Goal: Task Accomplishment & Management: Manage account settings

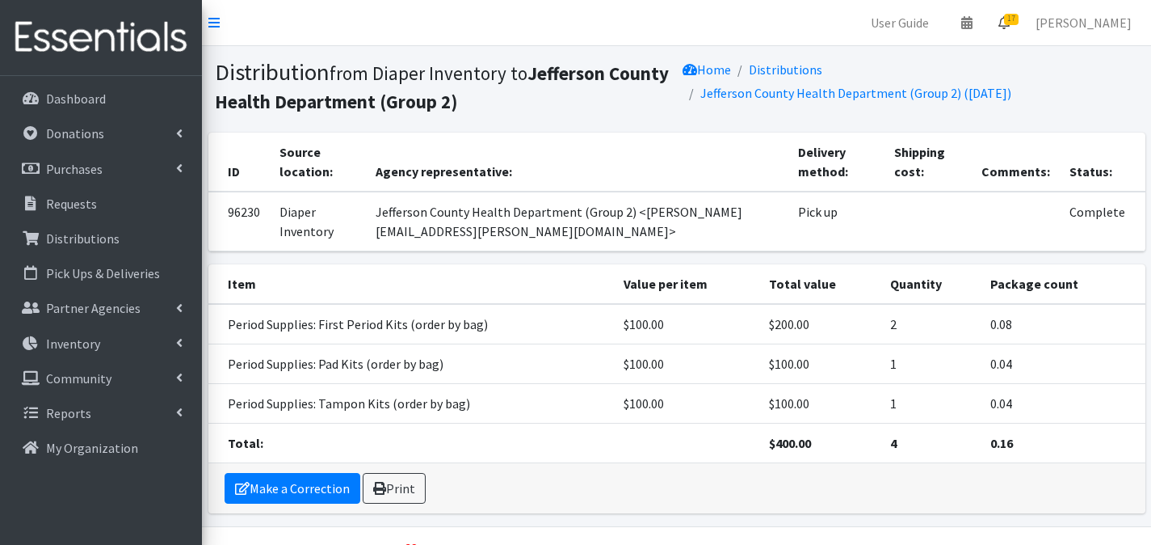
click at [1004, 17] on link "17" at bounding box center [1004, 22] width 37 height 32
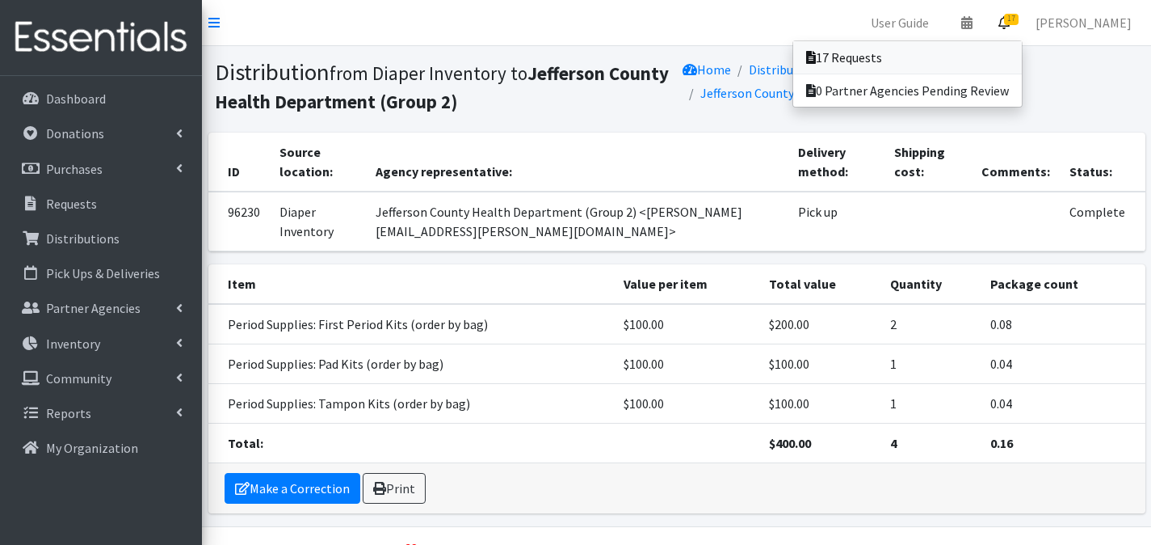
click at [1022, 44] on link "17 Requests" at bounding box center [907, 57] width 229 height 32
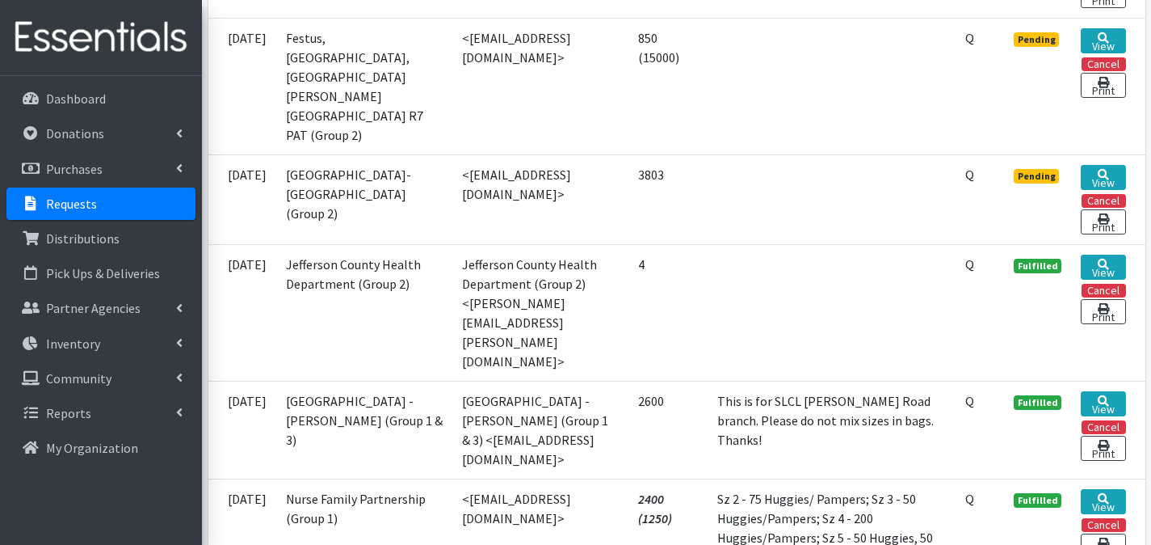
scroll to position [1829, 0]
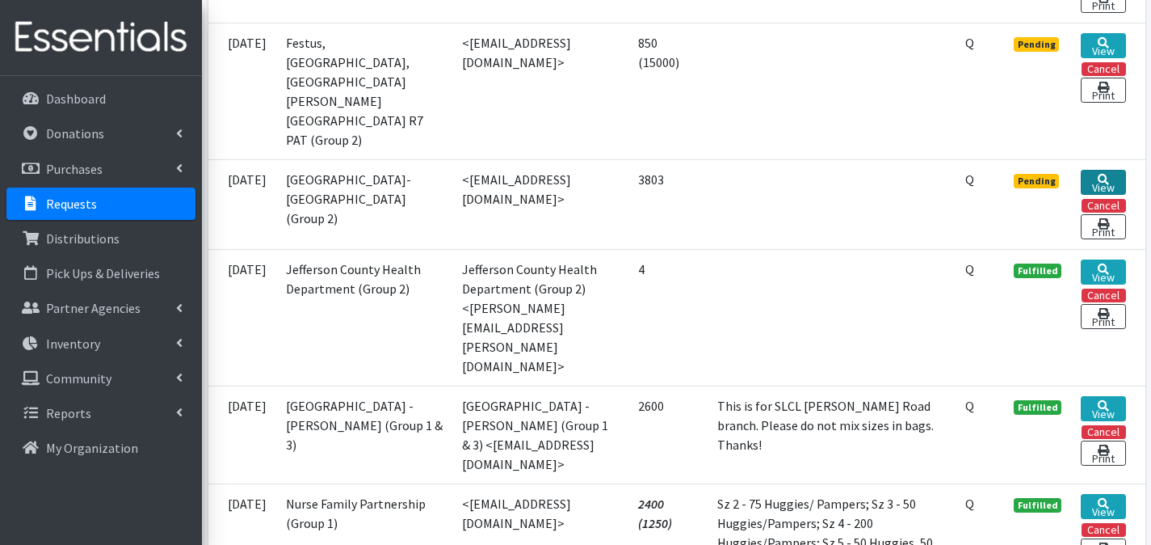
click at [1097, 195] on link "View" at bounding box center [1103, 182] width 44 height 25
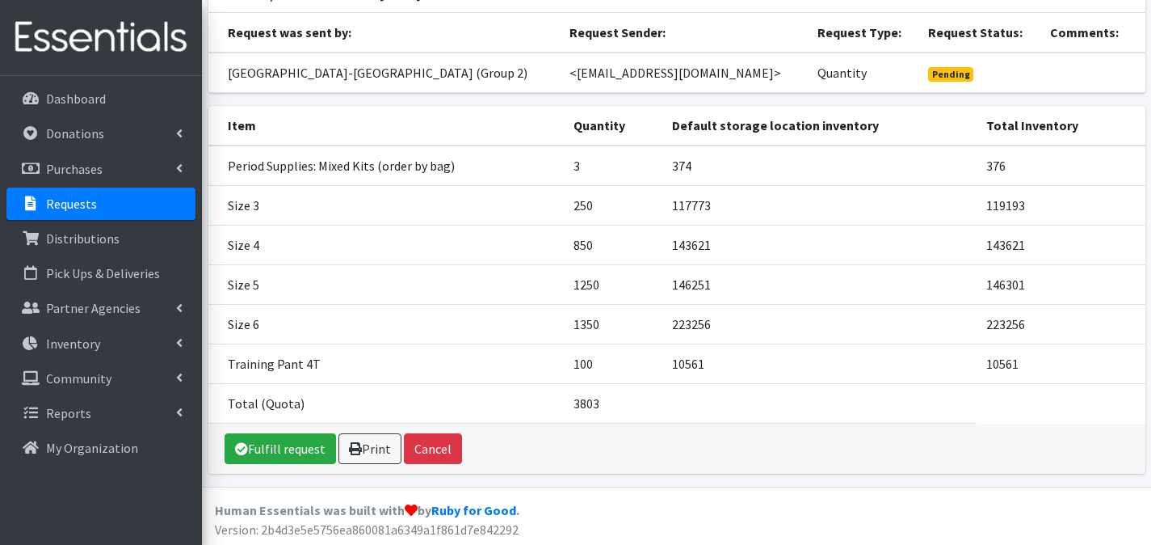
scroll to position [156, 0]
click at [305, 437] on link "Fulfill request" at bounding box center [280, 449] width 111 height 31
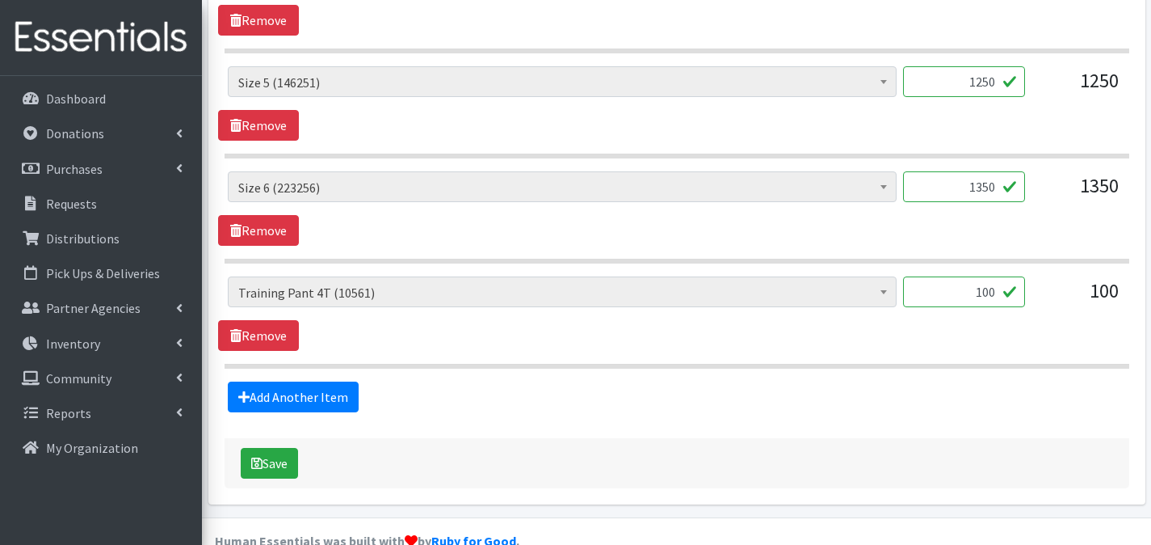
scroll to position [1065, 0]
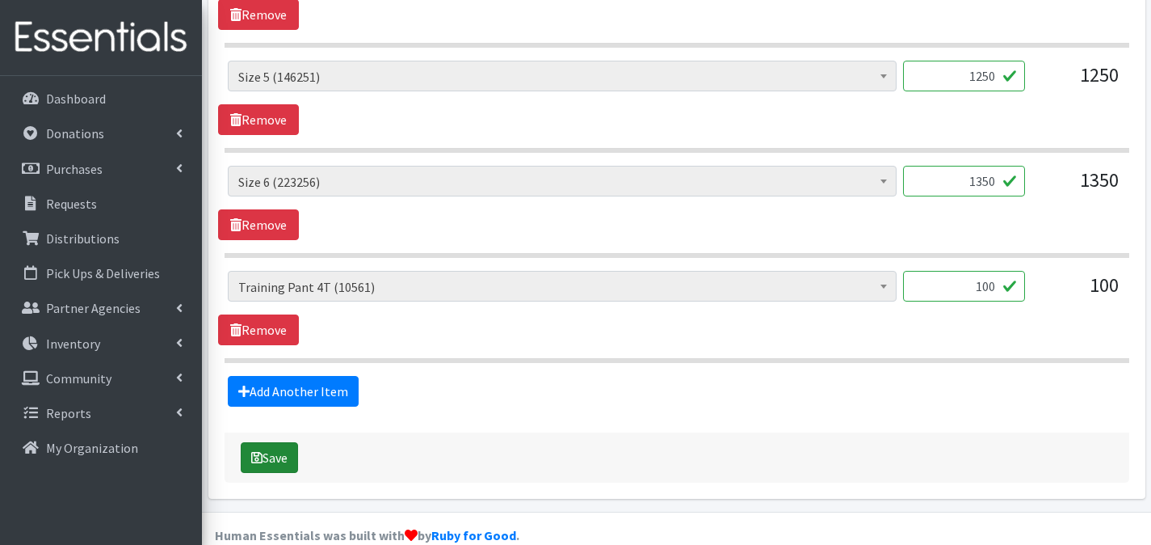
click at [288, 442] on button "Save" at bounding box center [269, 457] width 57 height 31
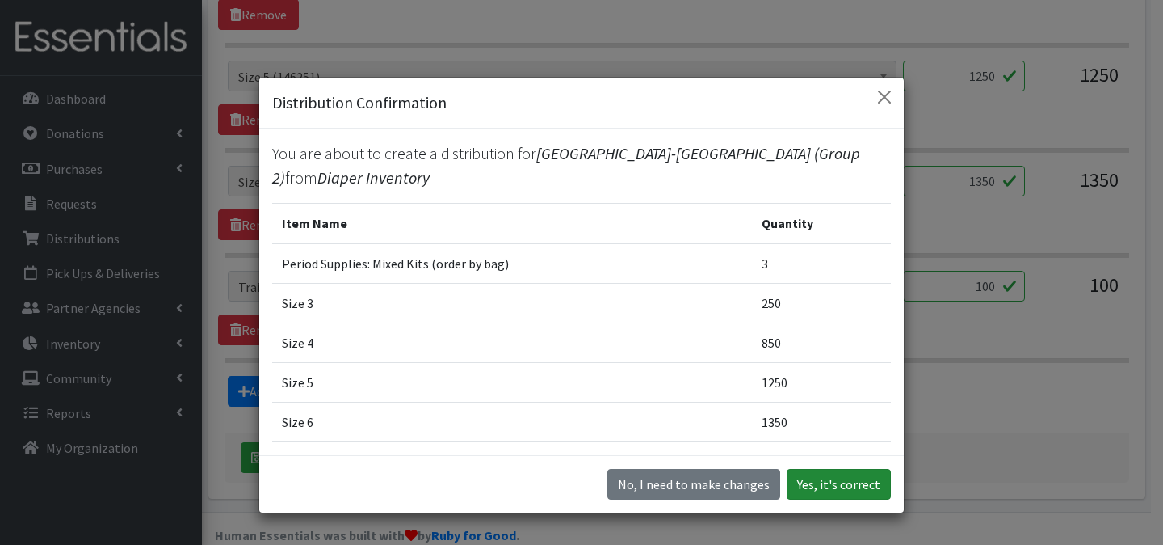
click at [840, 481] on button "Yes, it's correct" at bounding box center [839, 484] width 104 height 31
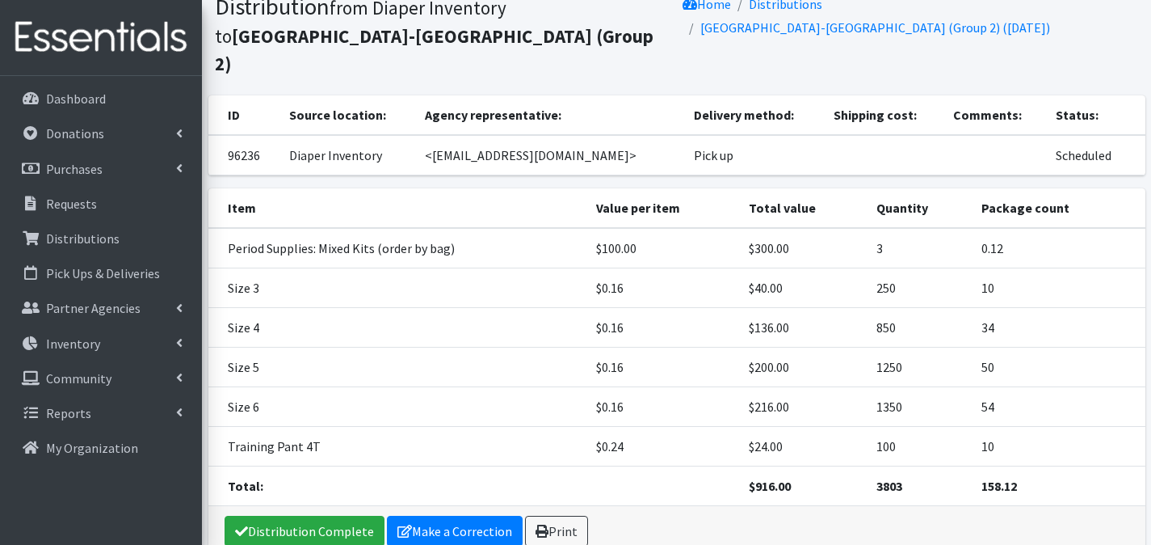
scroll to position [175, 0]
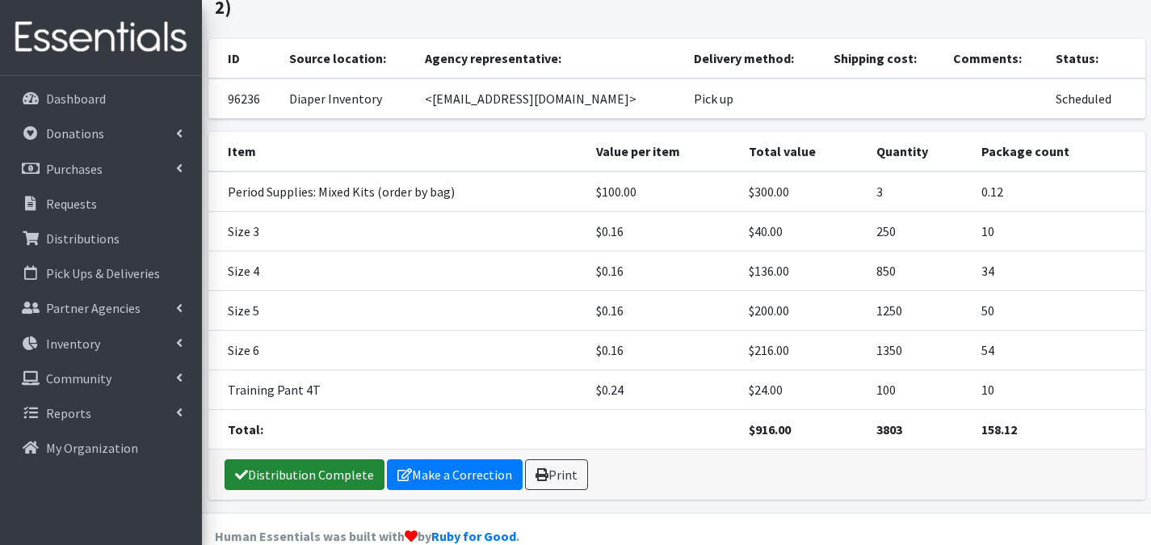
click at [330, 459] on link "Distribution Complete" at bounding box center [305, 474] width 160 height 31
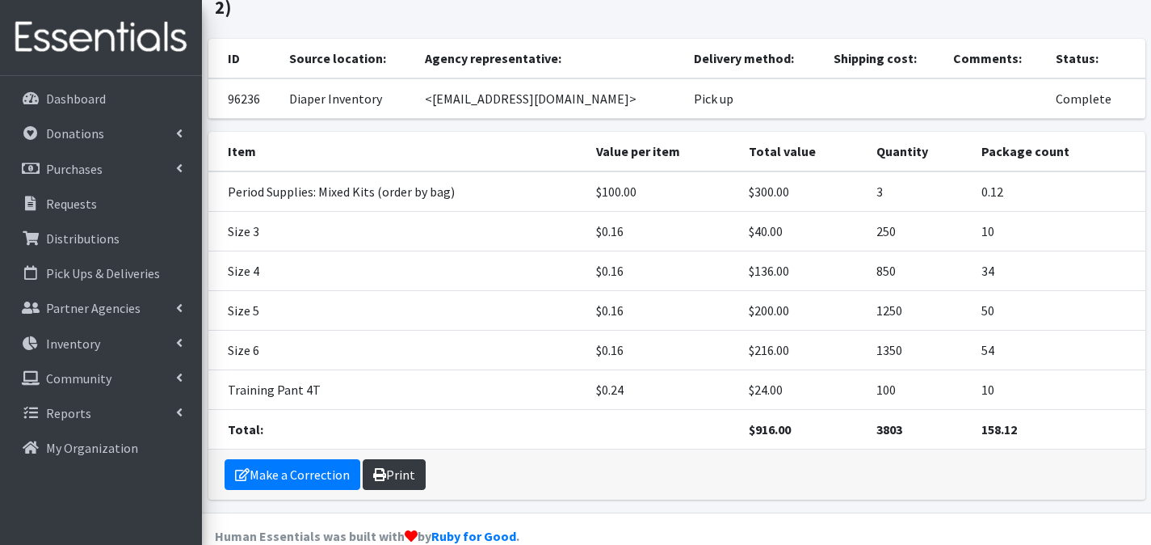
click at [402, 459] on link "Print" at bounding box center [394, 474] width 63 height 31
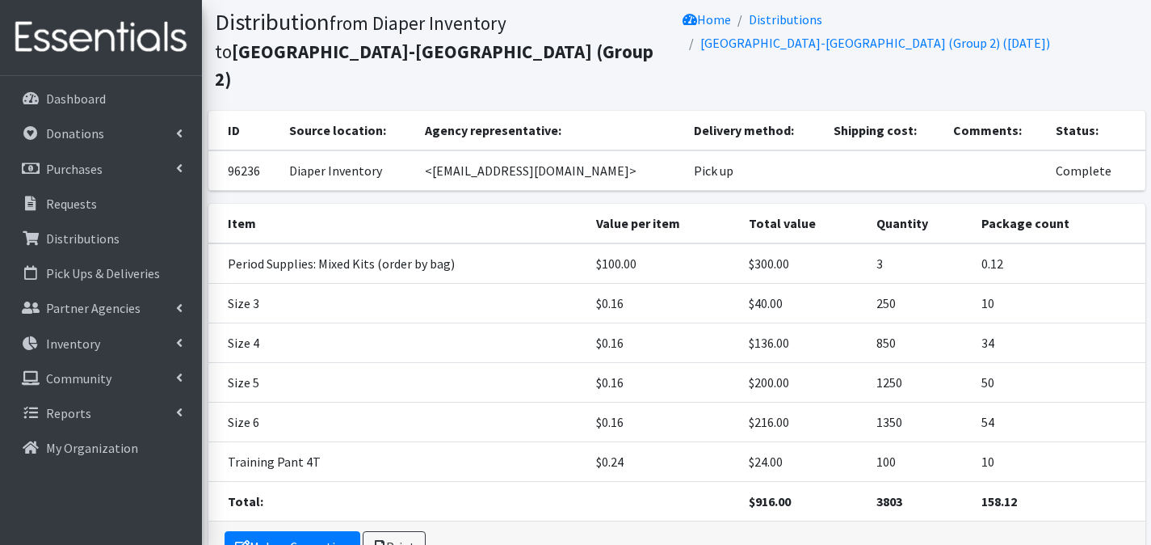
scroll to position [0, 0]
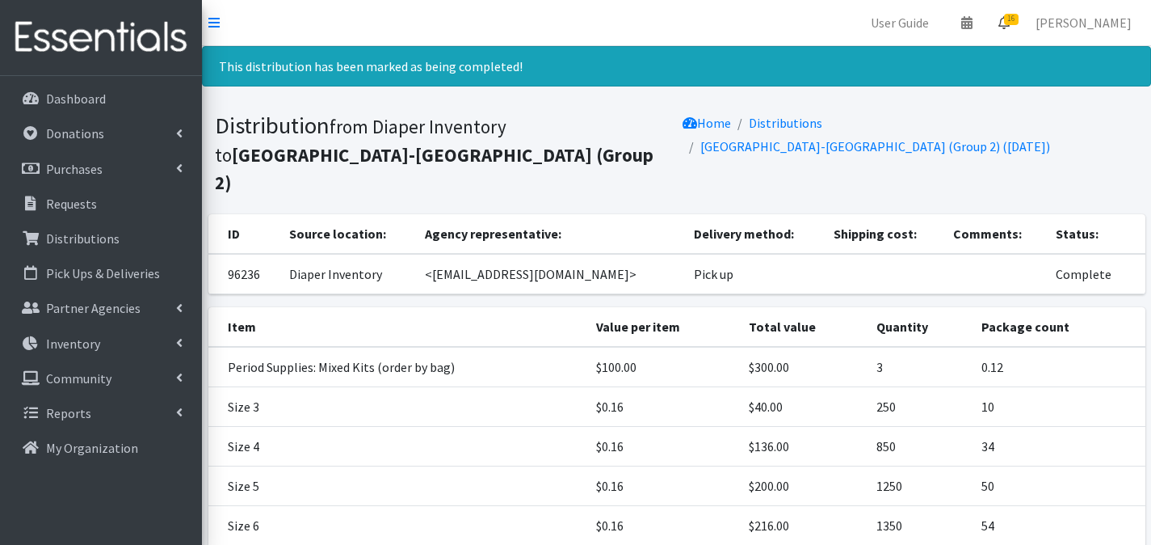
click at [1021, 28] on link "16" at bounding box center [1004, 22] width 37 height 32
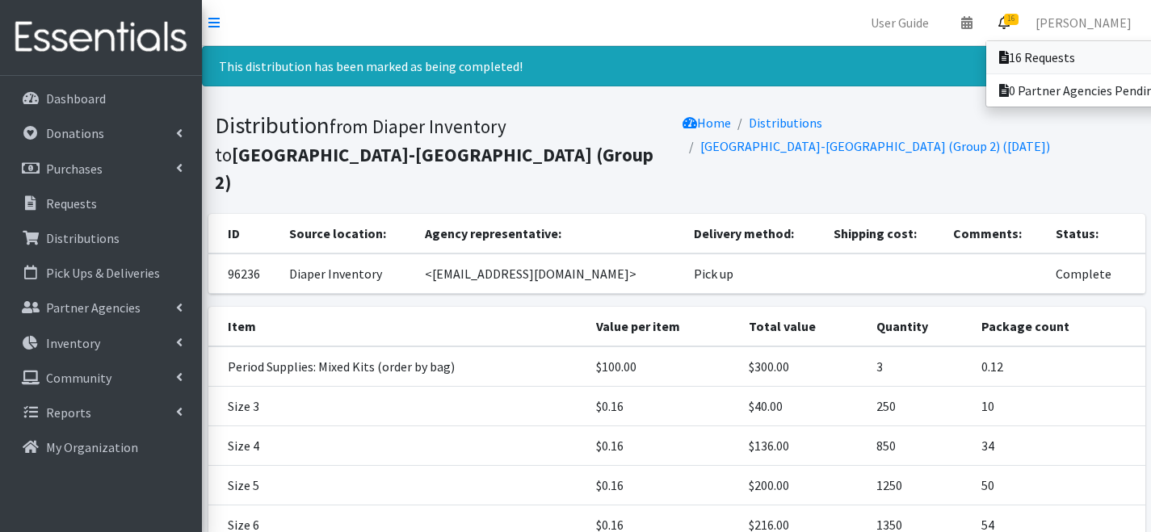
click at [1019, 44] on link "16 Requests" at bounding box center [1098, 57] width 225 height 32
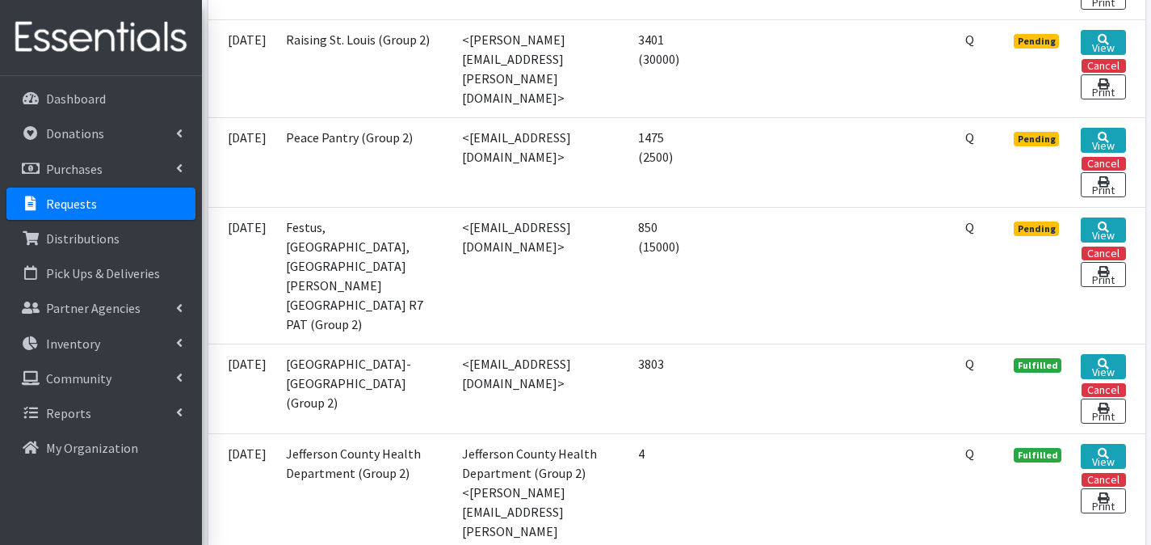
scroll to position [1643, 0]
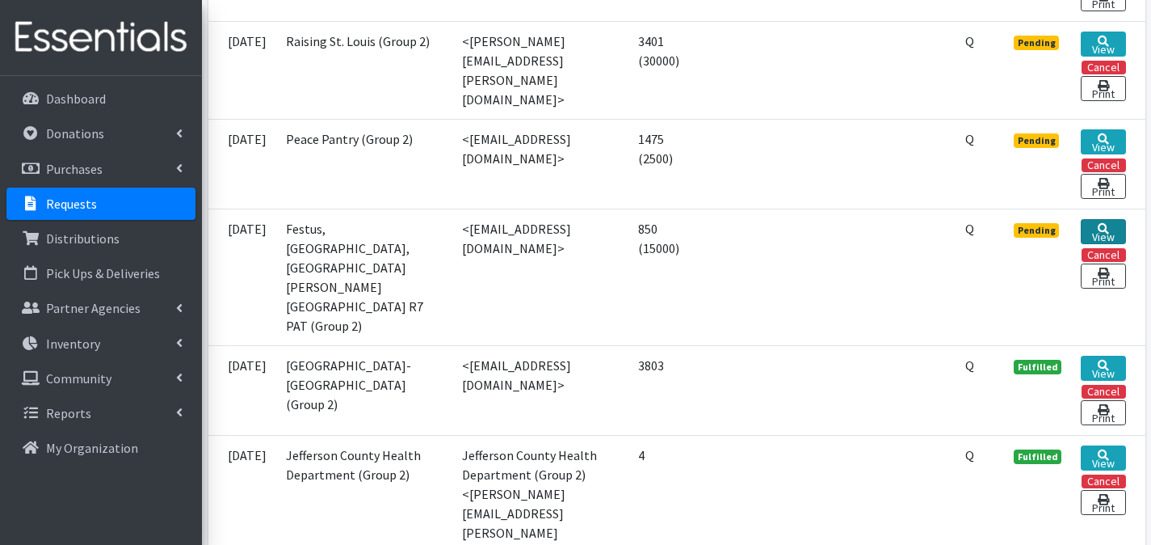
click at [1107, 244] on link "View" at bounding box center [1103, 231] width 44 height 25
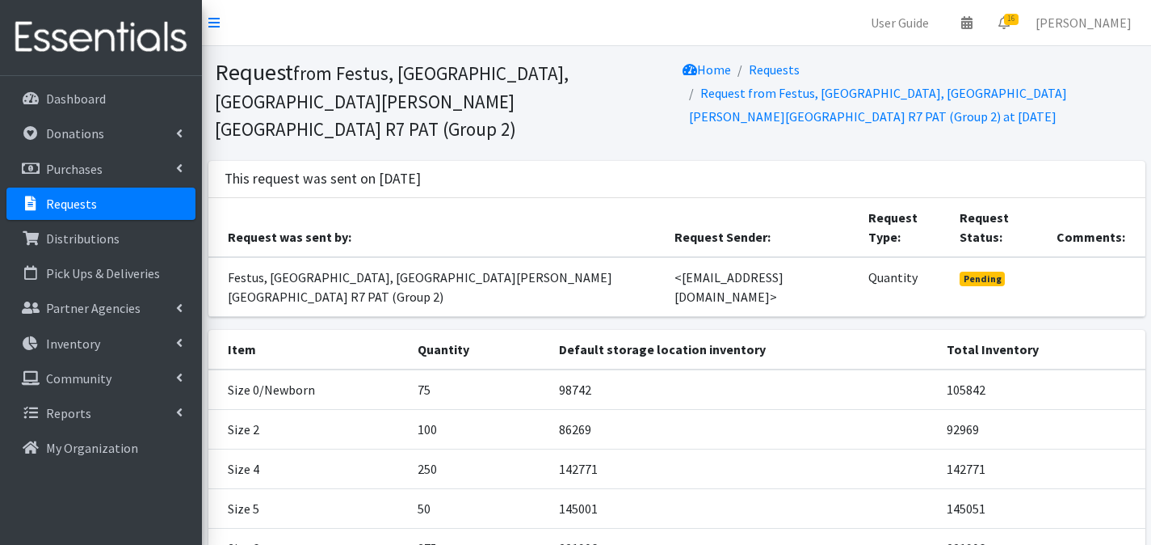
scroll to position [134, 0]
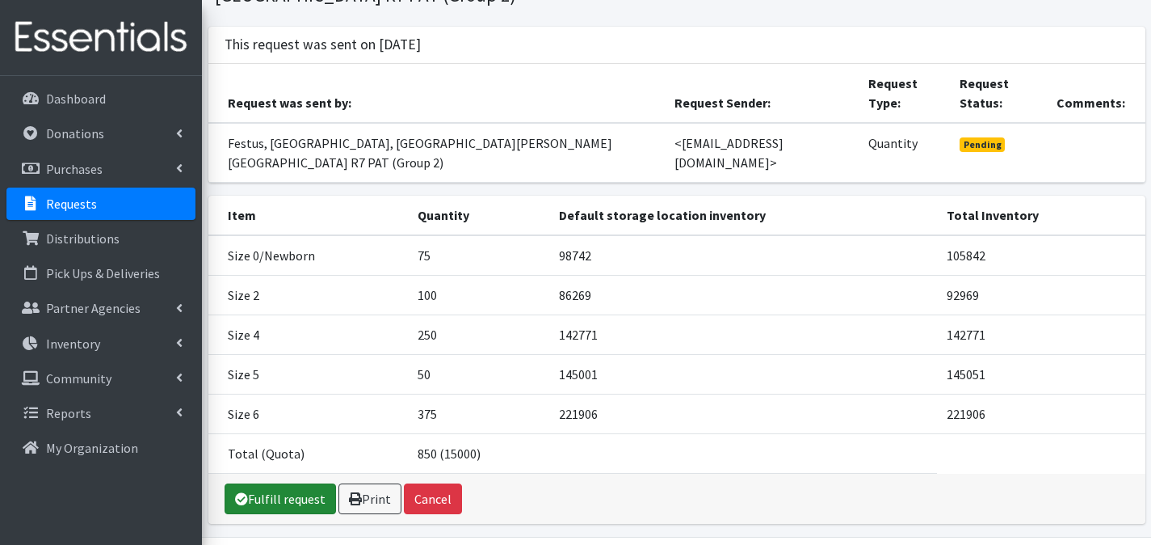
click at [304, 483] on link "Fulfill request" at bounding box center [280, 498] width 111 height 31
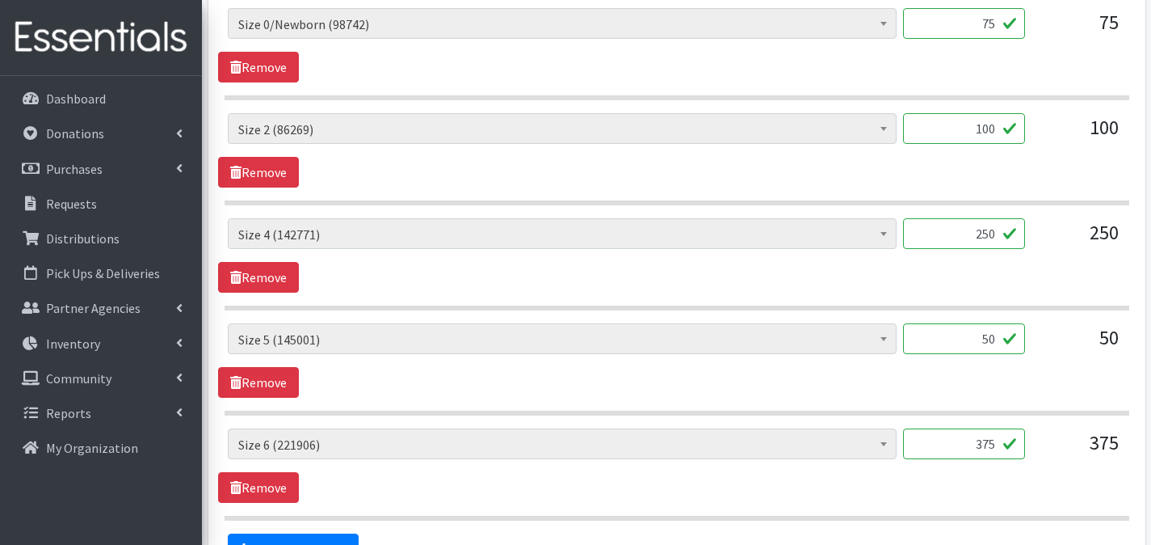
scroll to position [960, 0]
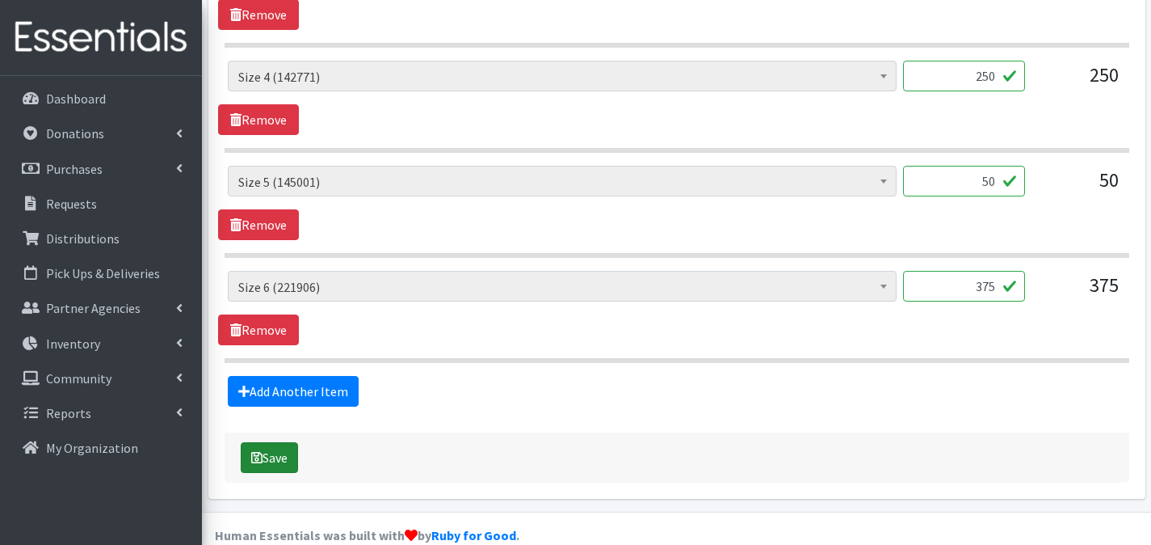
click at [295, 442] on button "Save" at bounding box center [269, 457] width 57 height 31
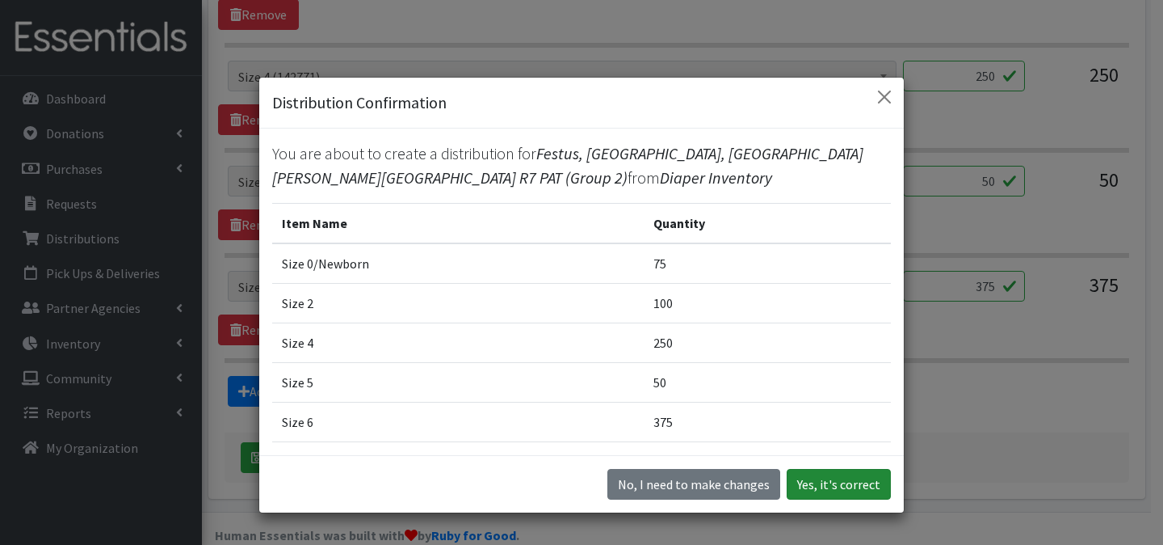
click at [857, 481] on button "Yes, it's correct" at bounding box center [839, 484] width 104 height 31
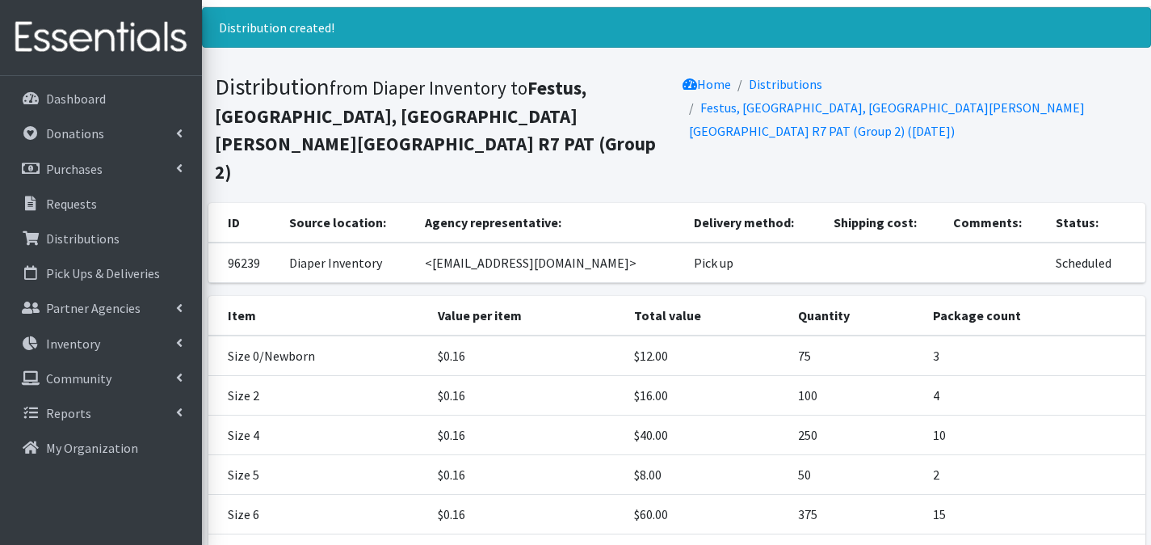
scroll to position [136, 0]
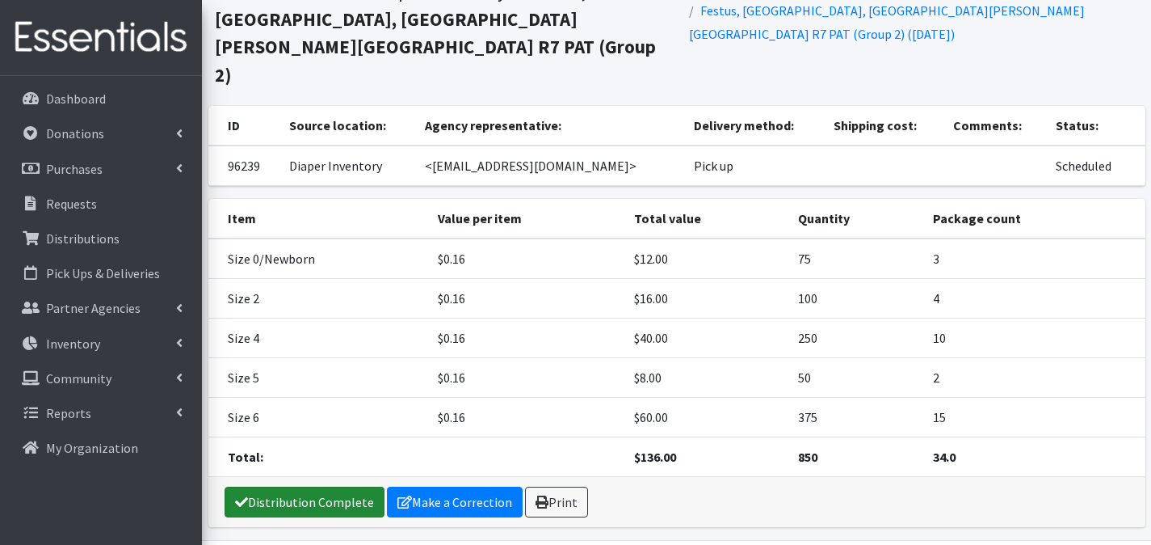
click at [324, 486] on link "Distribution Complete" at bounding box center [305, 501] width 160 height 31
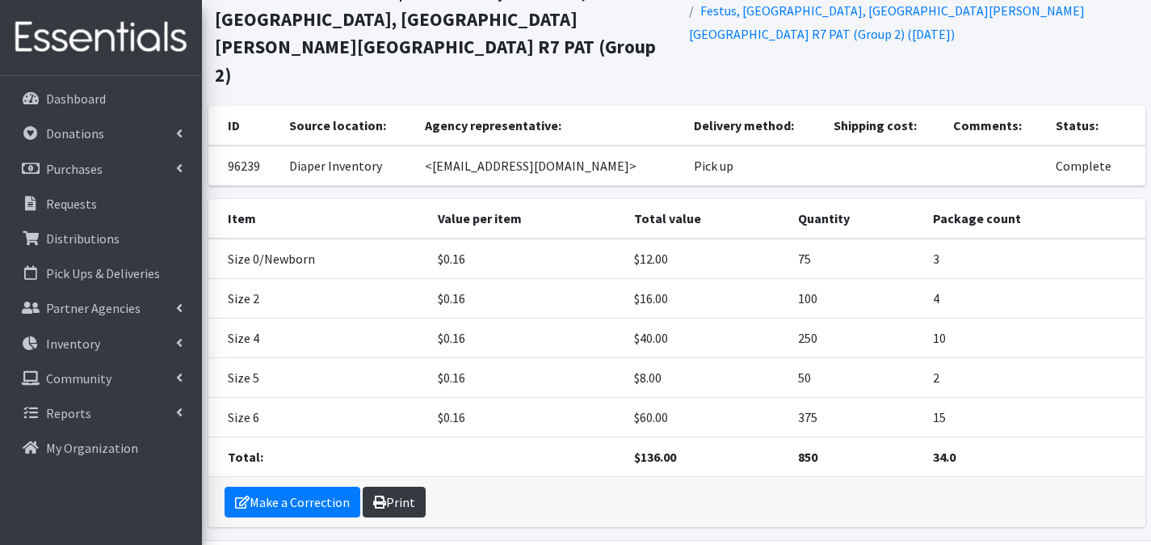
click at [384, 486] on link "Print" at bounding box center [394, 501] width 63 height 31
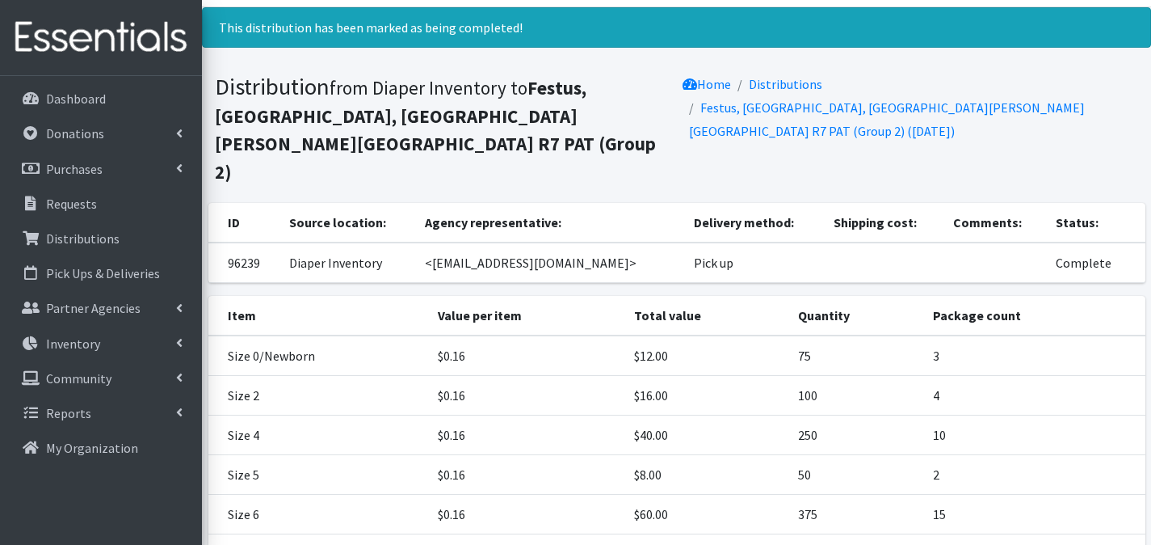
scroll to position [0, 0]
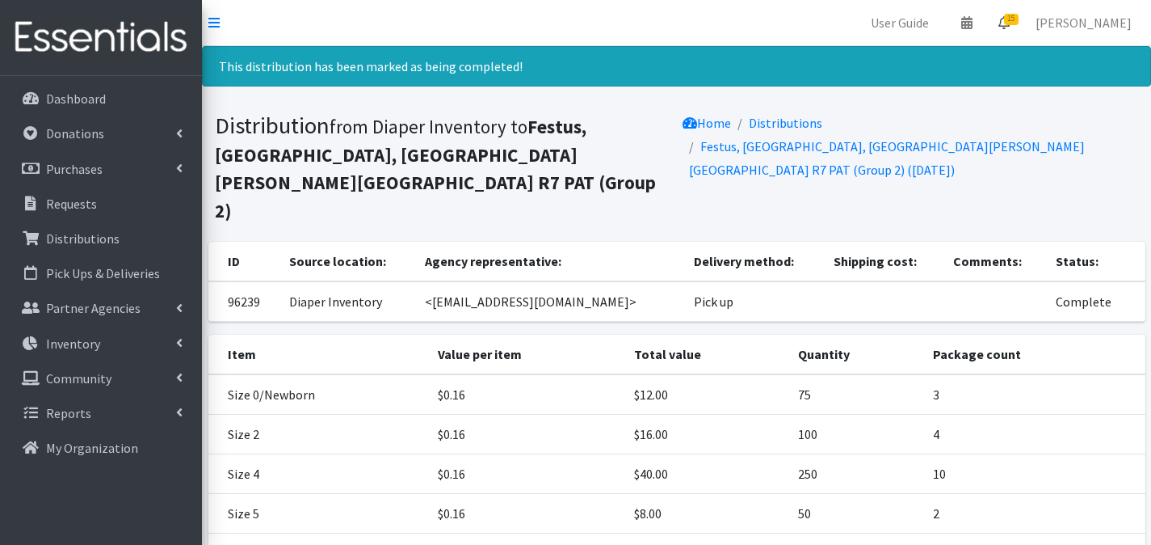
click at [1016, 19] on span "15" at bounding box center [1011, 19] width 15 height 11
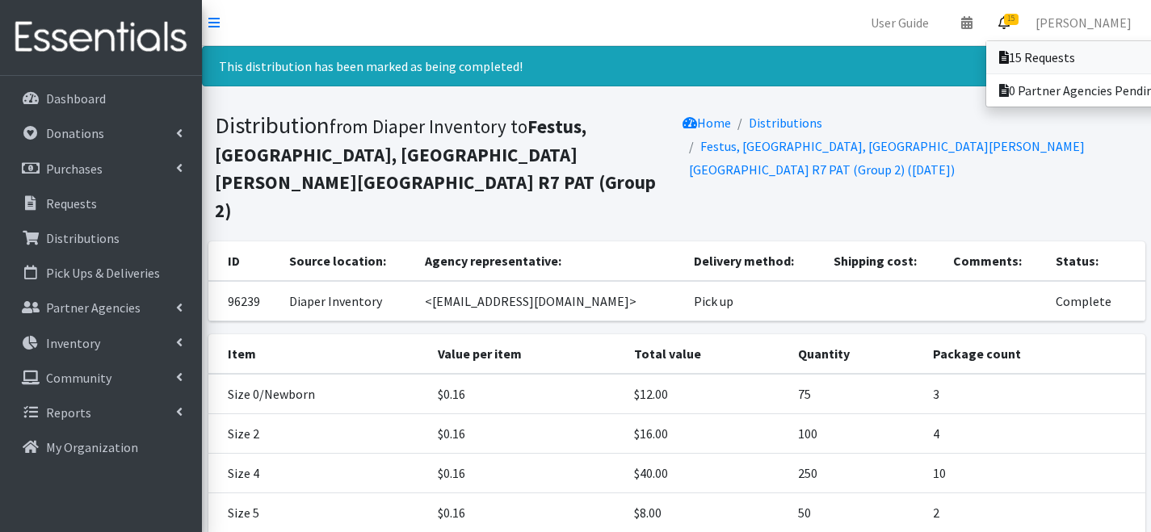
click at [1014, 47] on link "15 Requests" at bounding box center [1098, 57] width 225 height 32
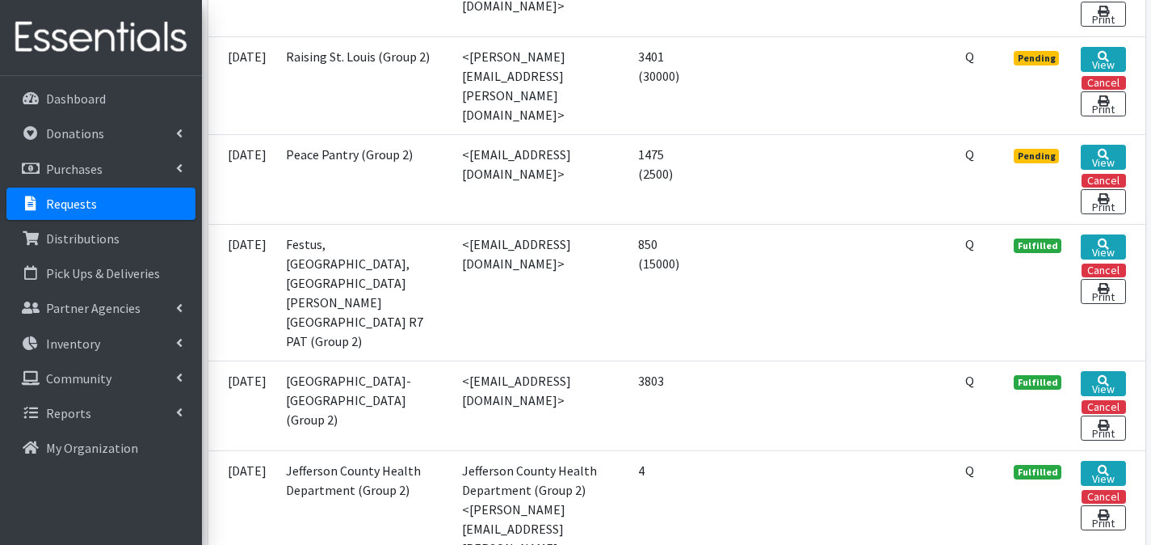
scroll to position [1627, 0]
click at [1093, 170] on link "View" at bounding box center [1103, 157] width 44 height 25
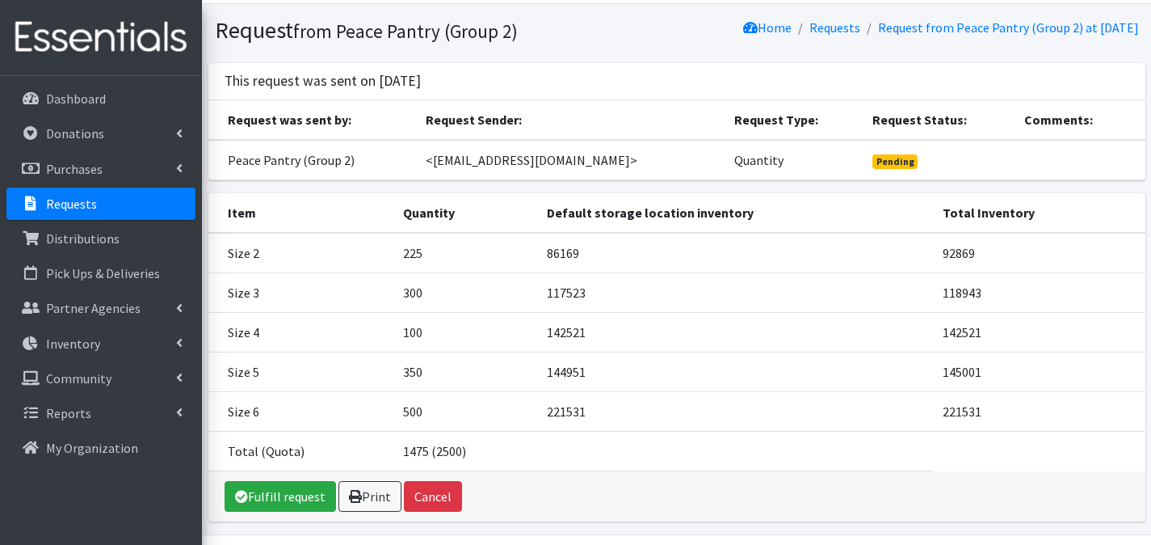
scroll to position [92, 0]
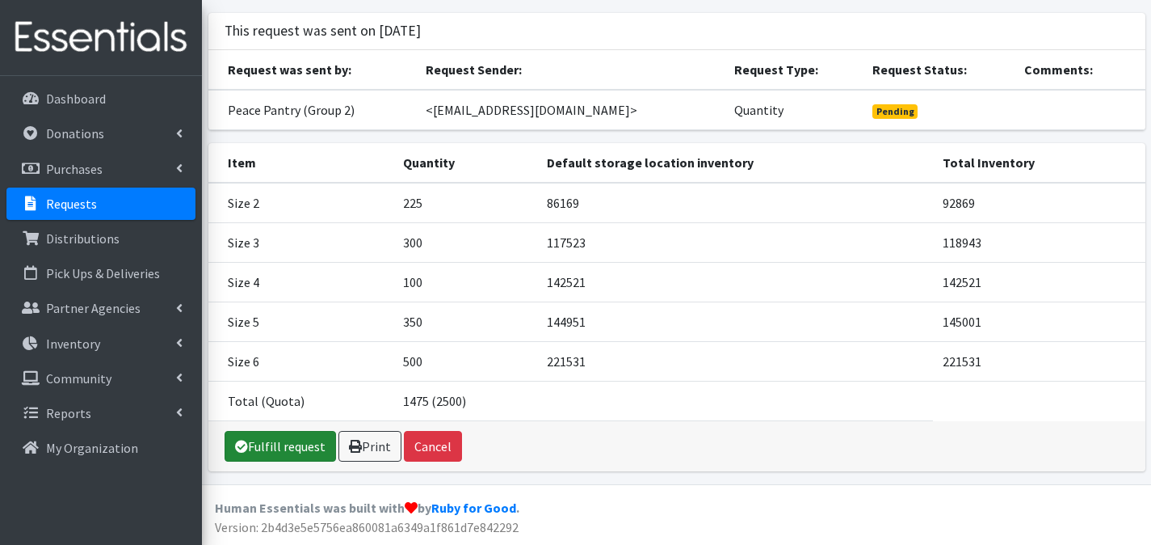
click at [304, 435] on link "Fulfill request" at bounding box center [280, 446] width 111 height 31
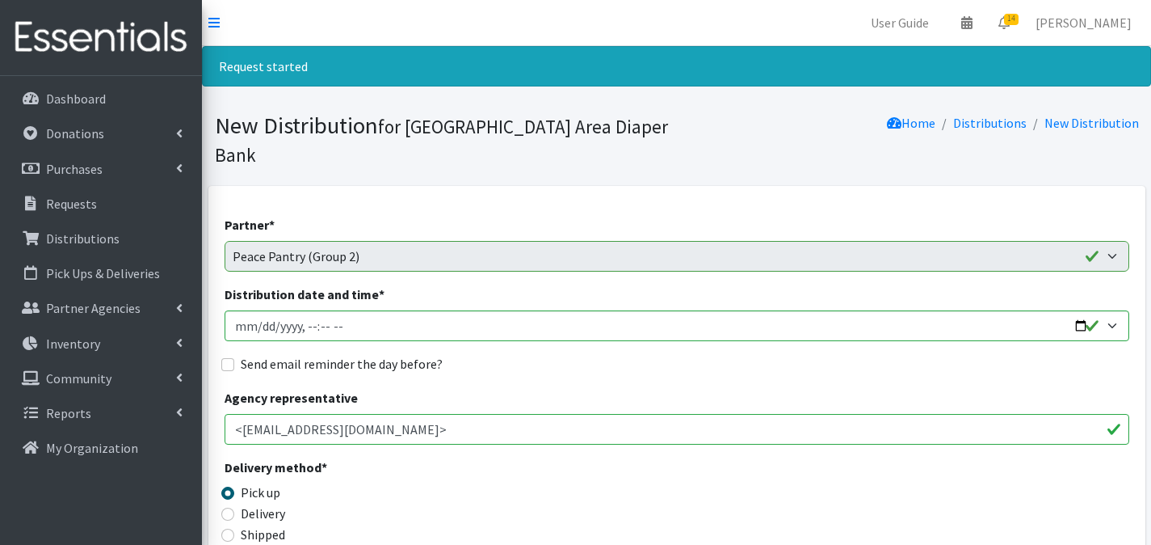
scroll to position [960, 0]
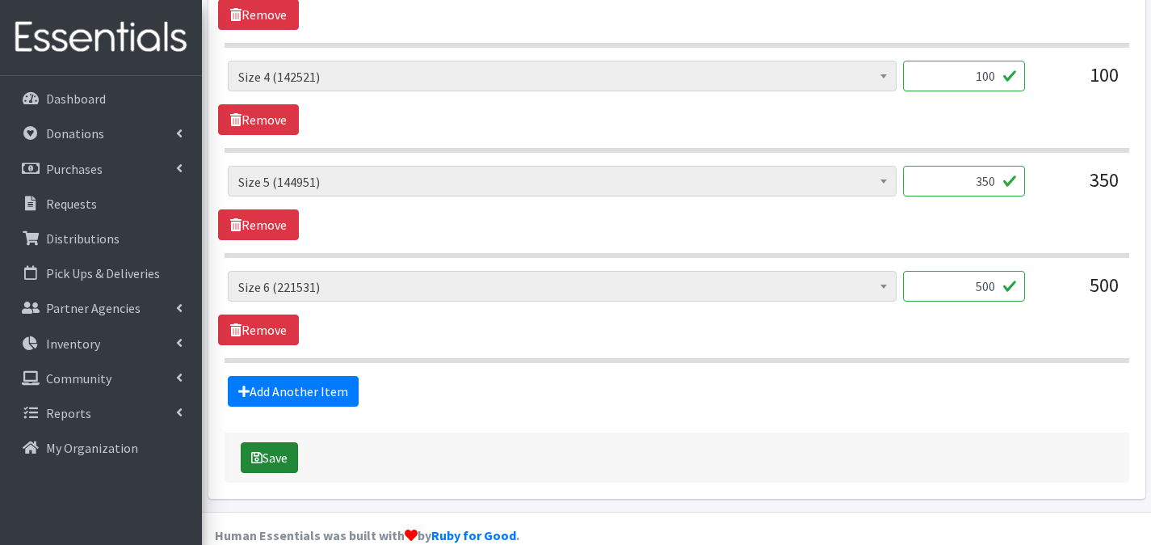
click at [285, 442] on button "Save" at bounding box center [269, 457] width 57 height 31
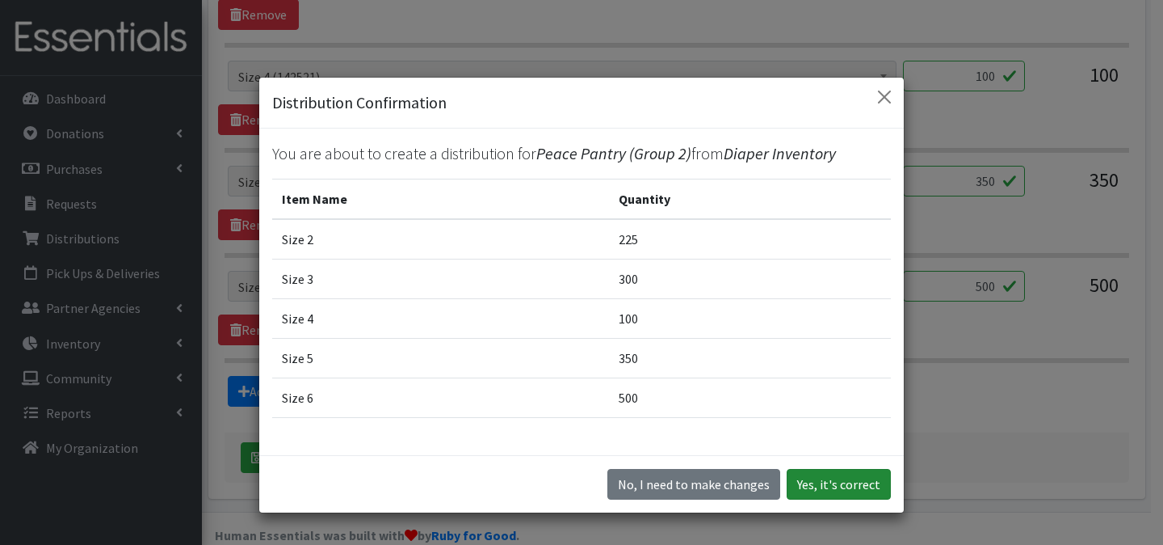
click at [854, 482] on button "Yes, it's correct" at bounding box center [839, 484] width 104 height 31
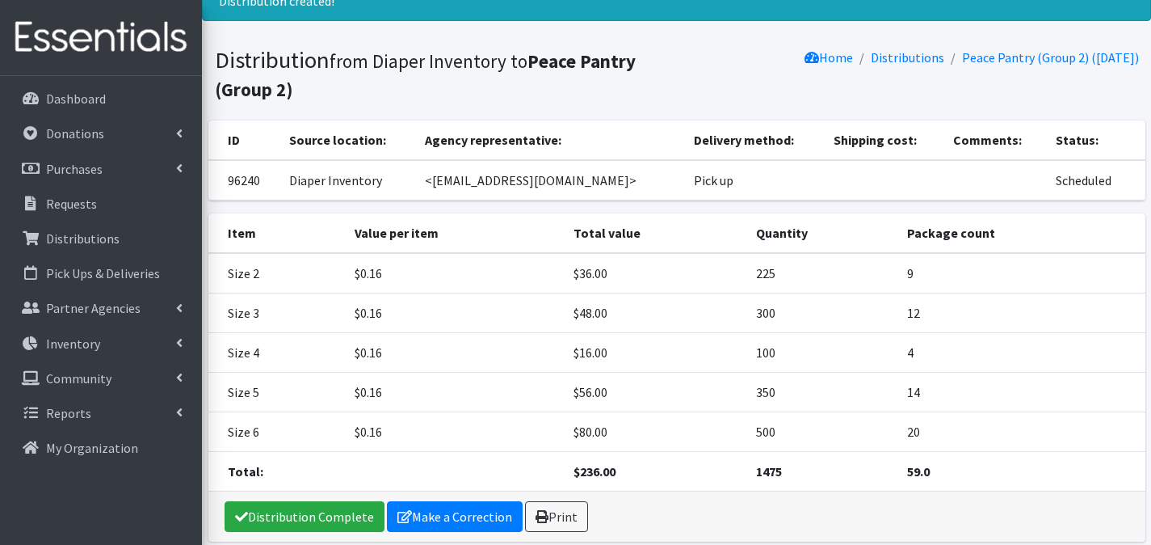
scroll to position [136, 0]
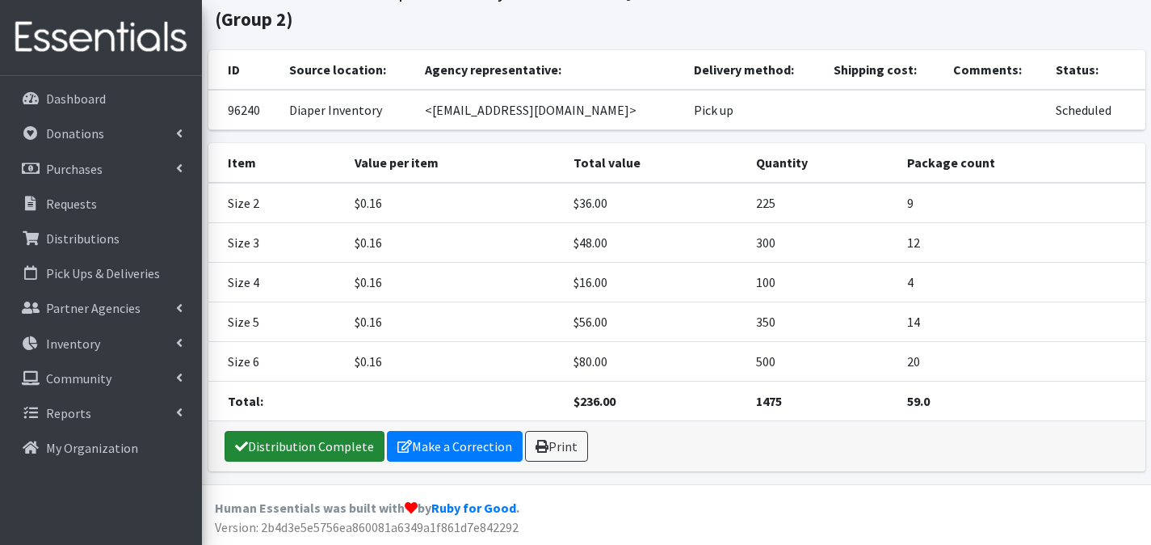
click at [323, 456] on link "Distribution Complete" at bounding box center [305, 446] width 160 height 31
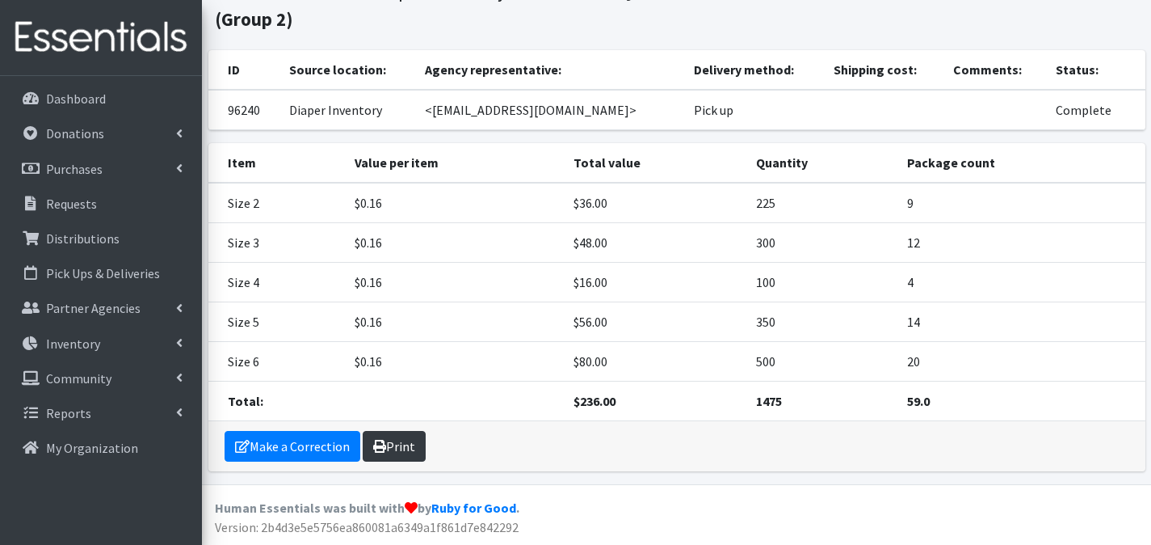
click at [404, 448] on link "Print" at bounding box center [394, 446] width 63 height 31
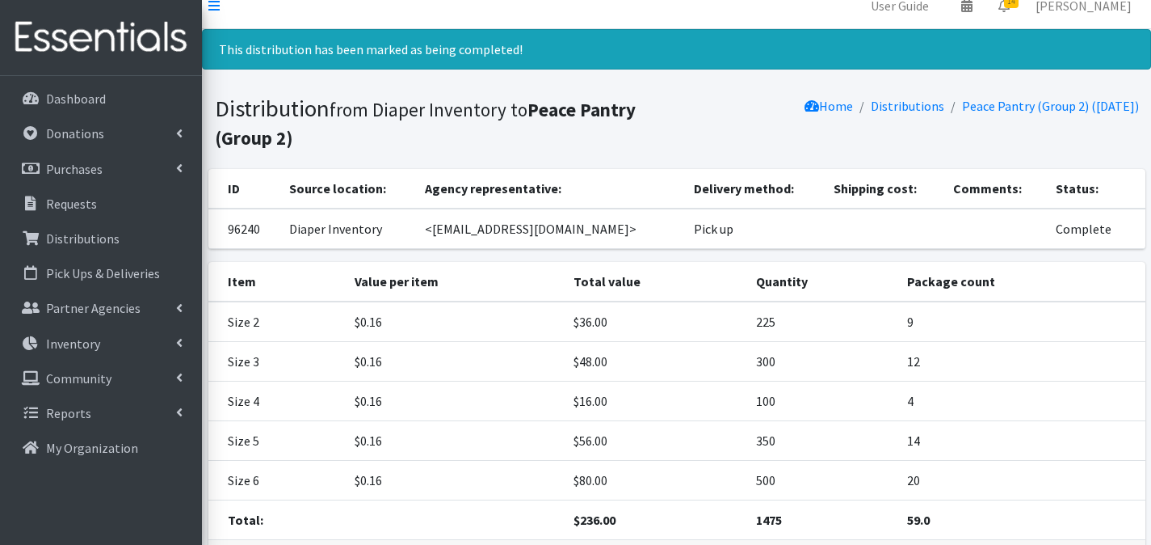
scroll to position [0, 0]
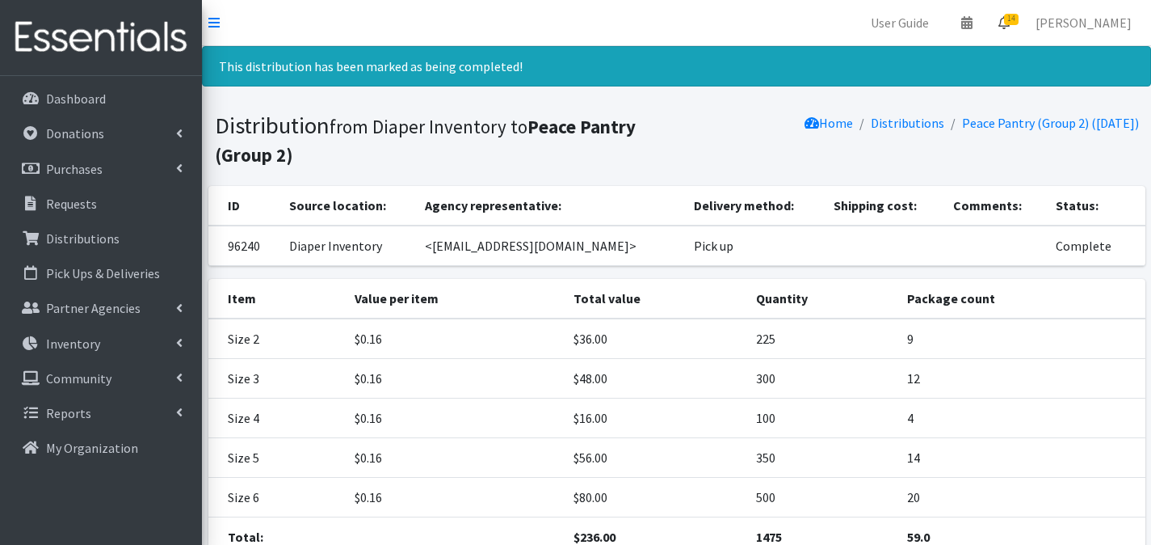
click at [1010, 21] on icon at bounding box center [1004, 22] width 11 height 13
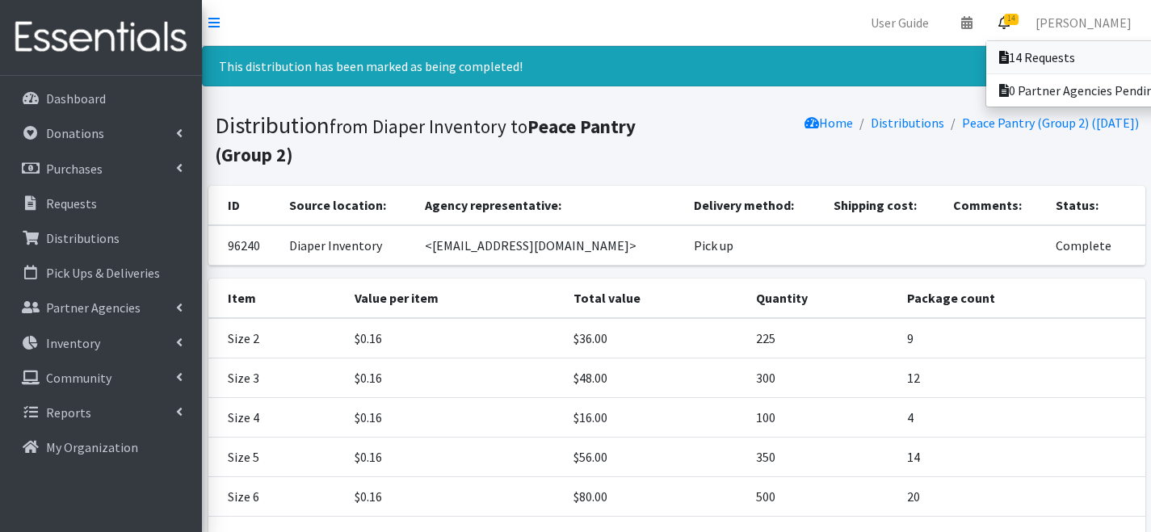
click at [1007, 47] on link "14 Requests" at bounding box center [1098, 57] width 225 height 32
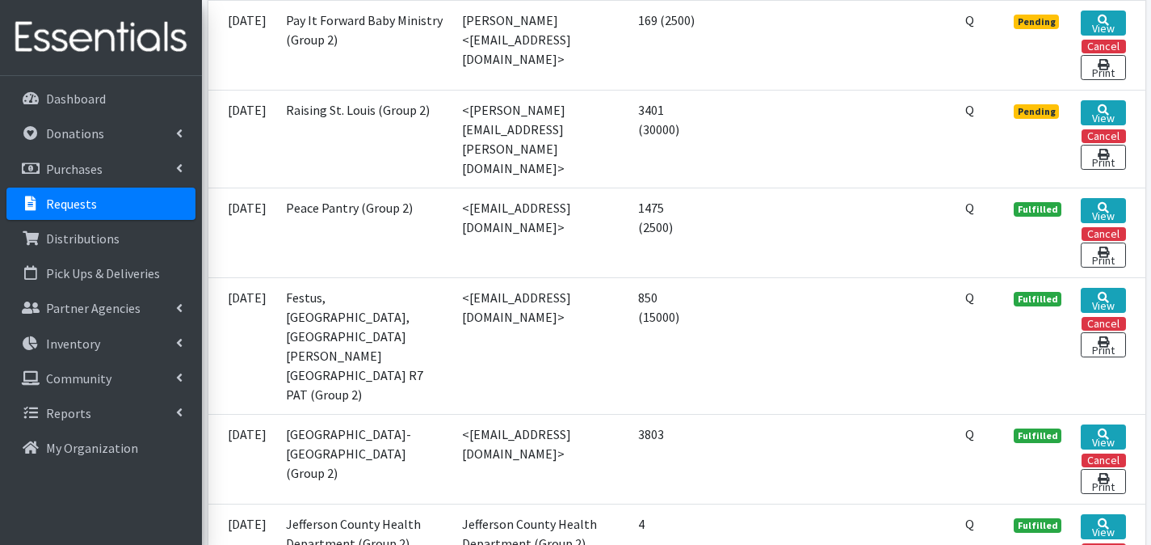
scroll to position [1502, 0]
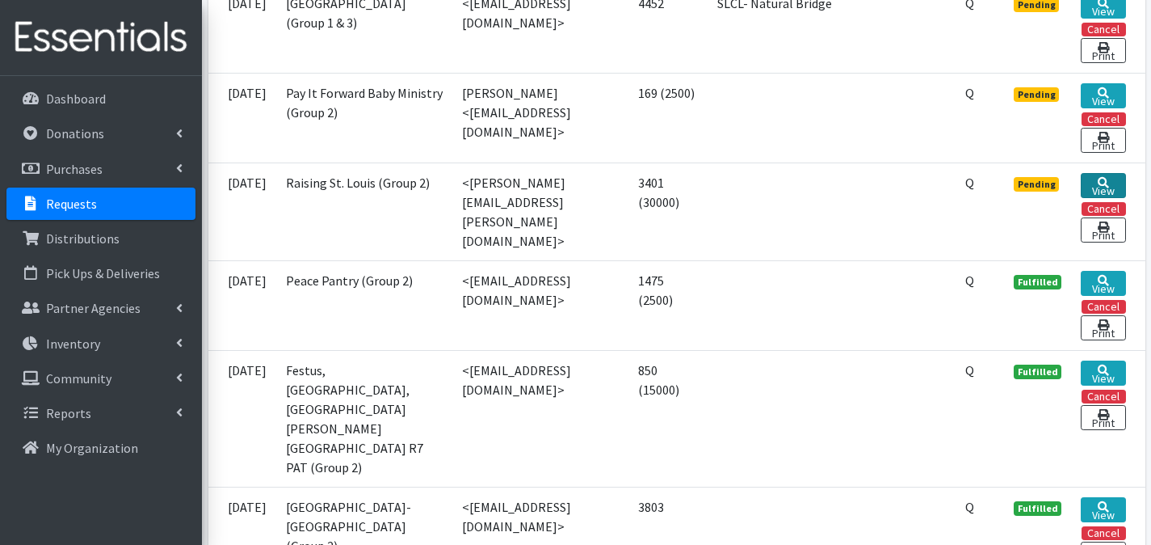
click at [1106, 198] on link "View" at bounding box center [1103, 185] width 44 height 25
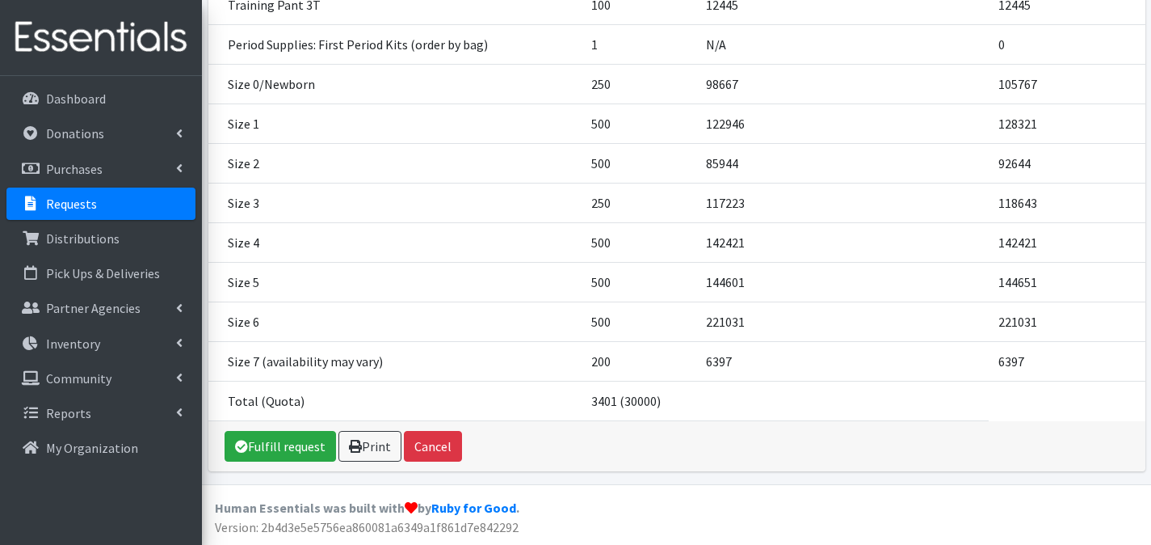
scroll to position [348, 0]
click at [308, 448] on link "Fulfill request" at bounding box center [280, 446] width 111 height 31
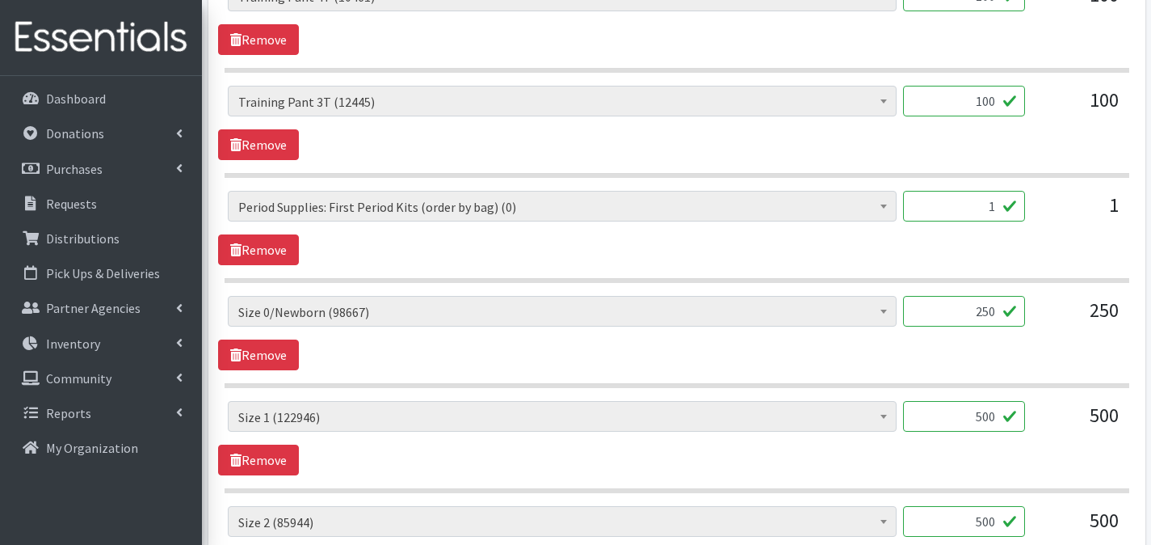
scroll to position [1590, 0]
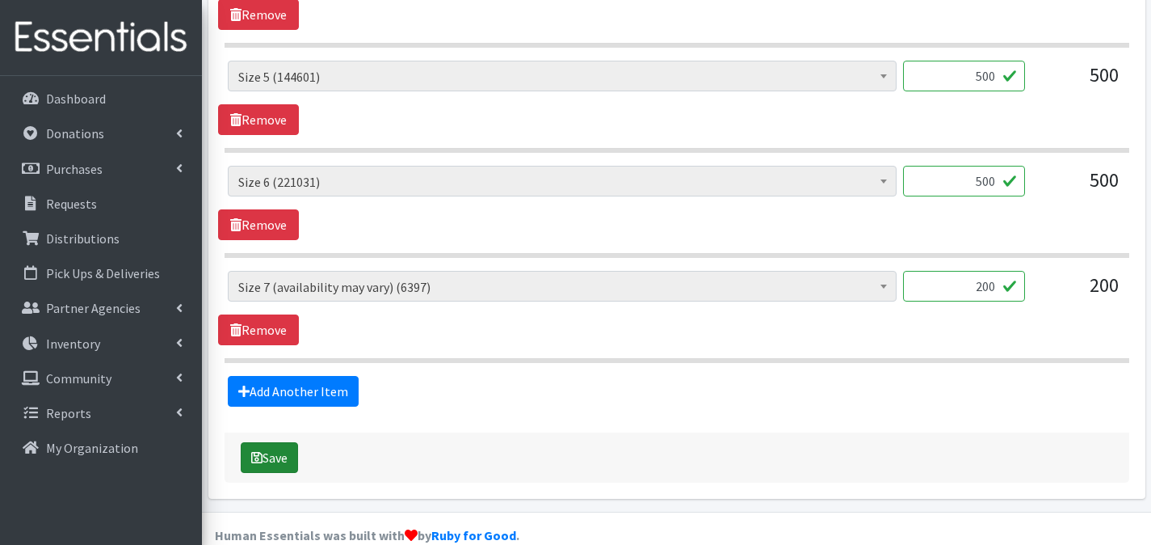
click at [295, 442] on button "Save" at bounding box center [269, 457] width 57 height 31
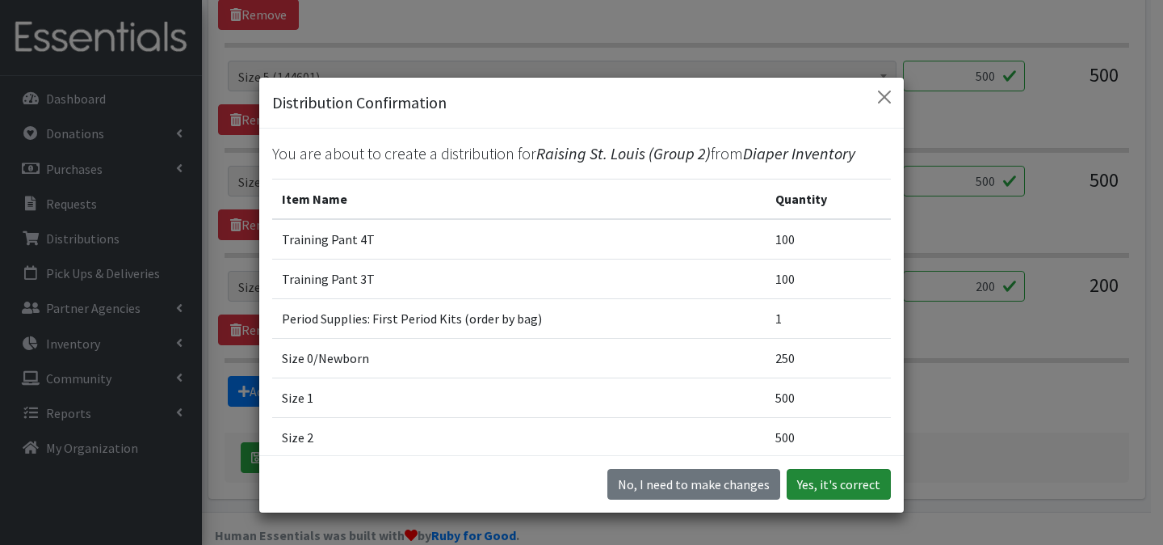
click at [818, 482] on button "Yes, it's correct" at bounding box center [839, 484] width 104 height 31
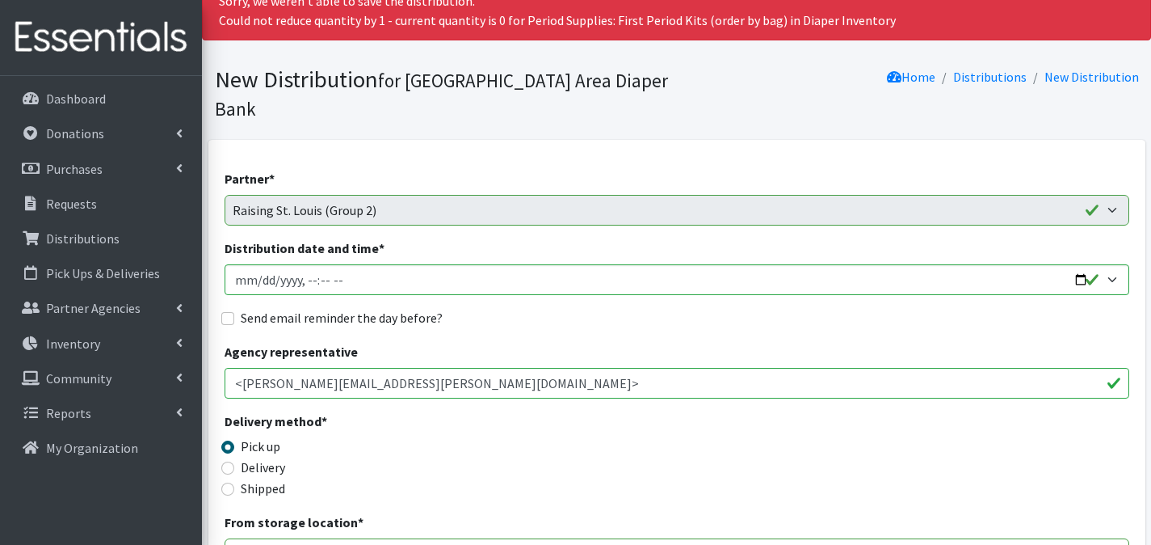
scroll to position [0, 0]
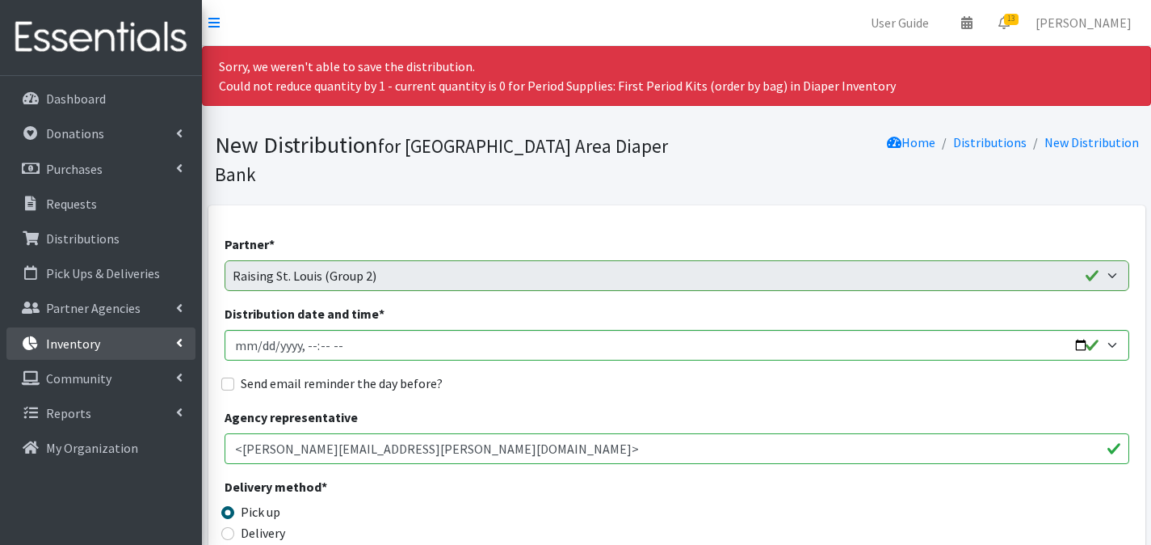
click at [95, 328] on link "Inventory" at bounding box center [100, 343] width 189 height 32
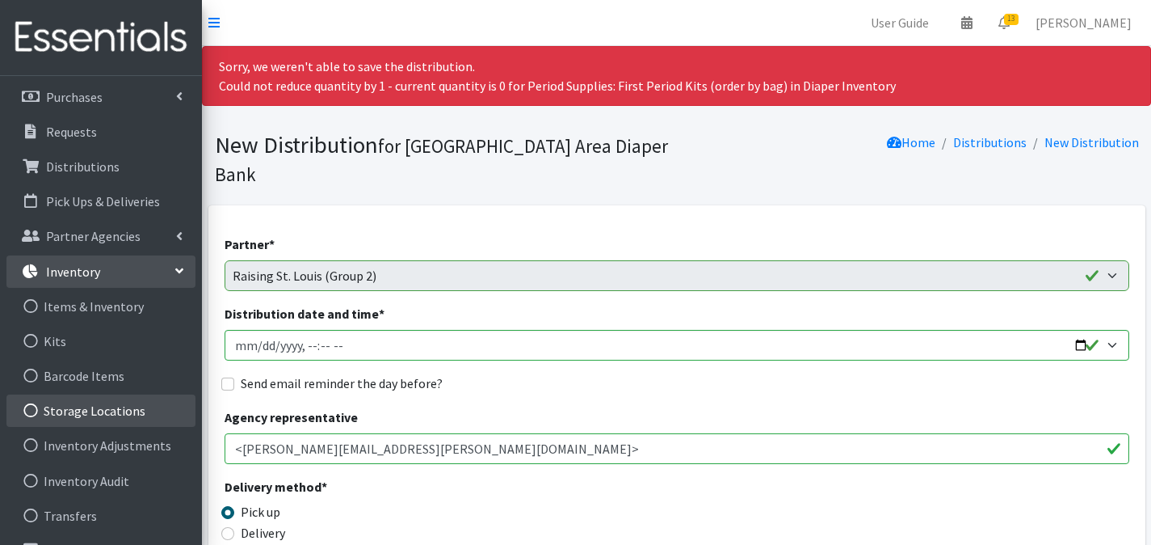
scroll to position [136, 0]
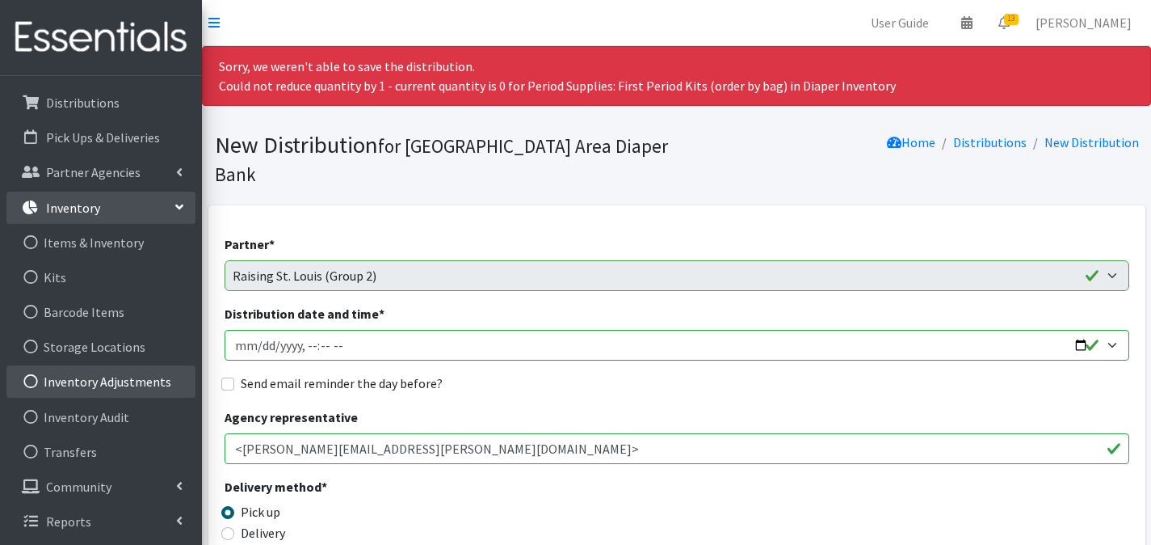
click at [121, 388] on link "Inventory Adjustments" at bounding box center [100, 381] width 189 height 32
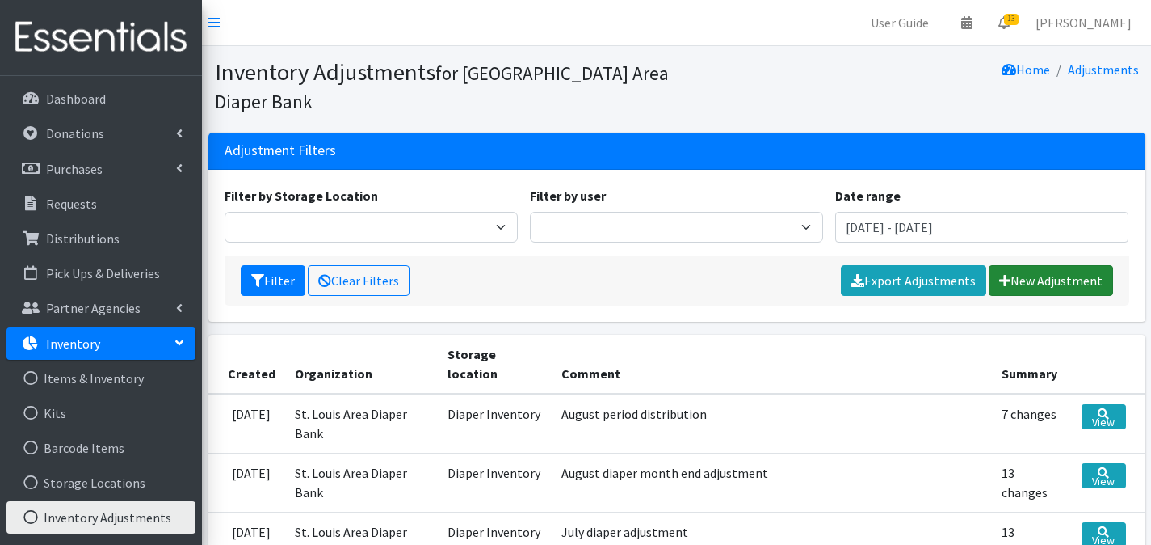
click at [1071, 265] on link "New Adjustment" at bounding box center [1051, 280] width 124 height 31
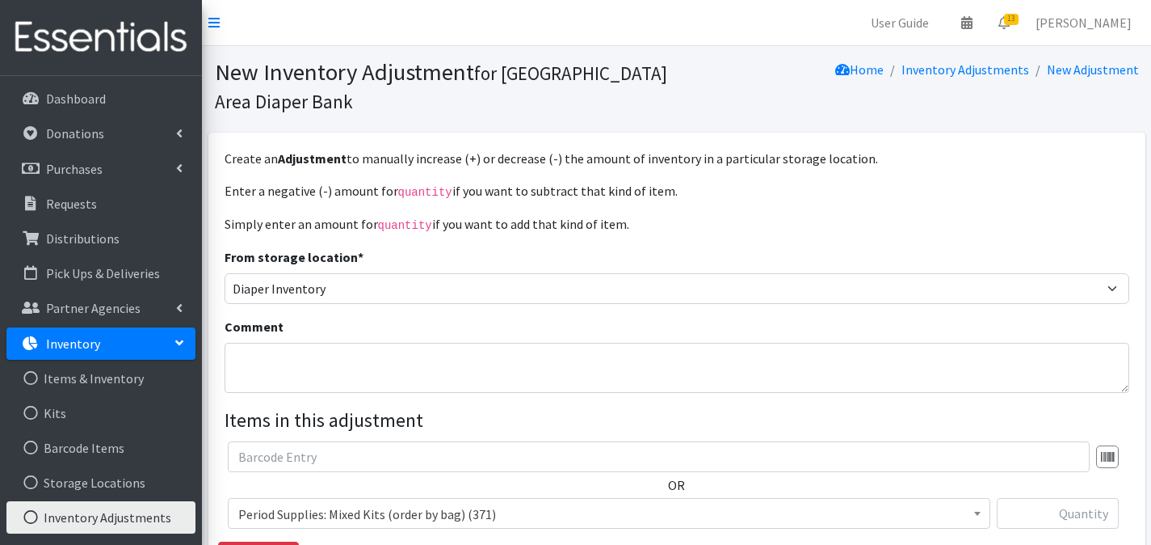
scroll to position [253, 0]
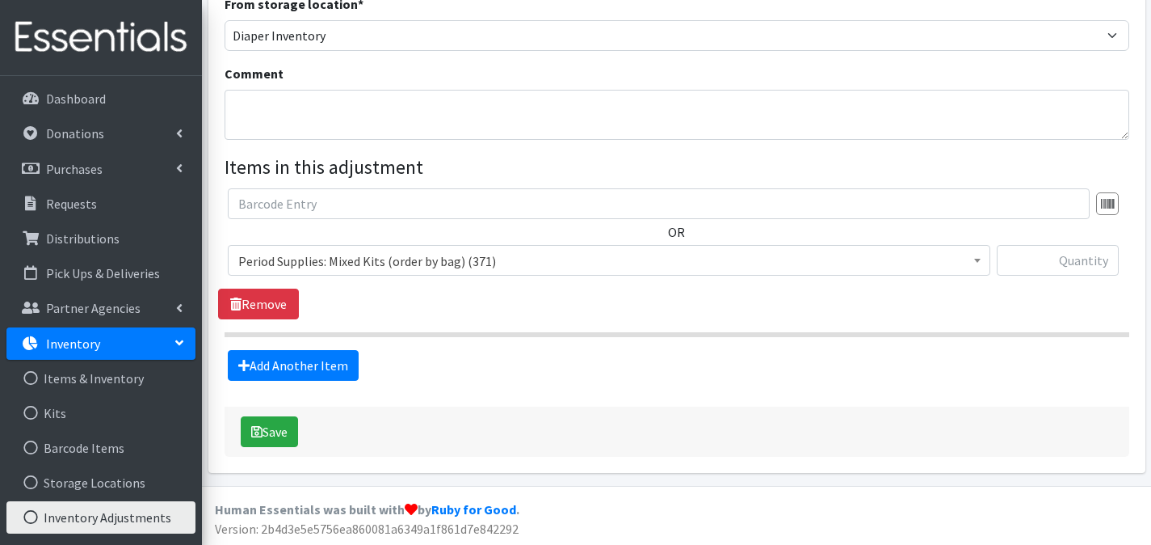
click at [526, 252] on span "Period Supplies: Mixed Kits (order by bag) (371)" at bounding box center [609, 261] width 742 height 23
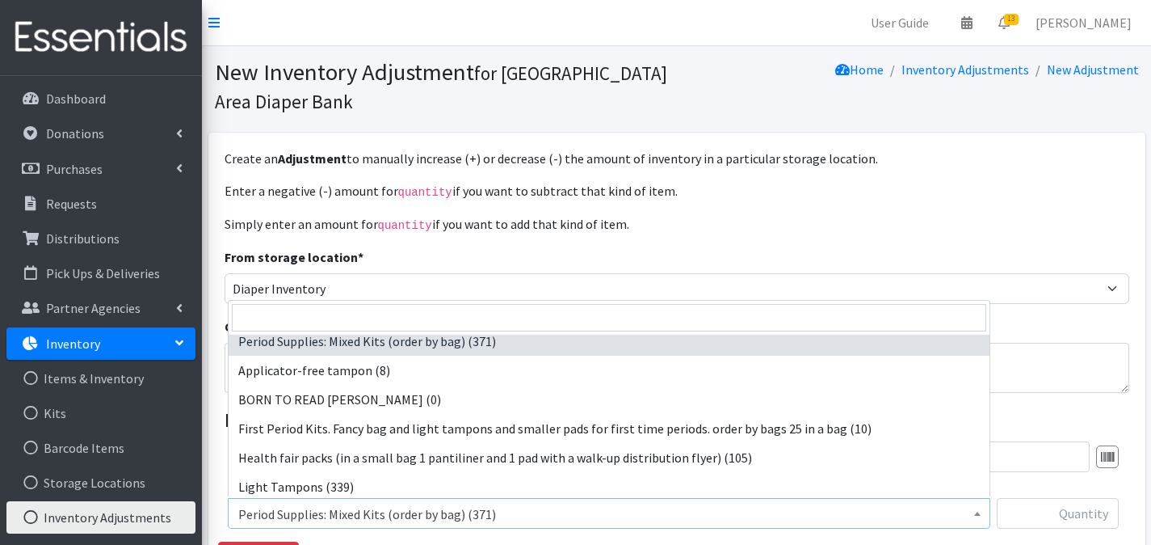
scroll to position [0, 0]
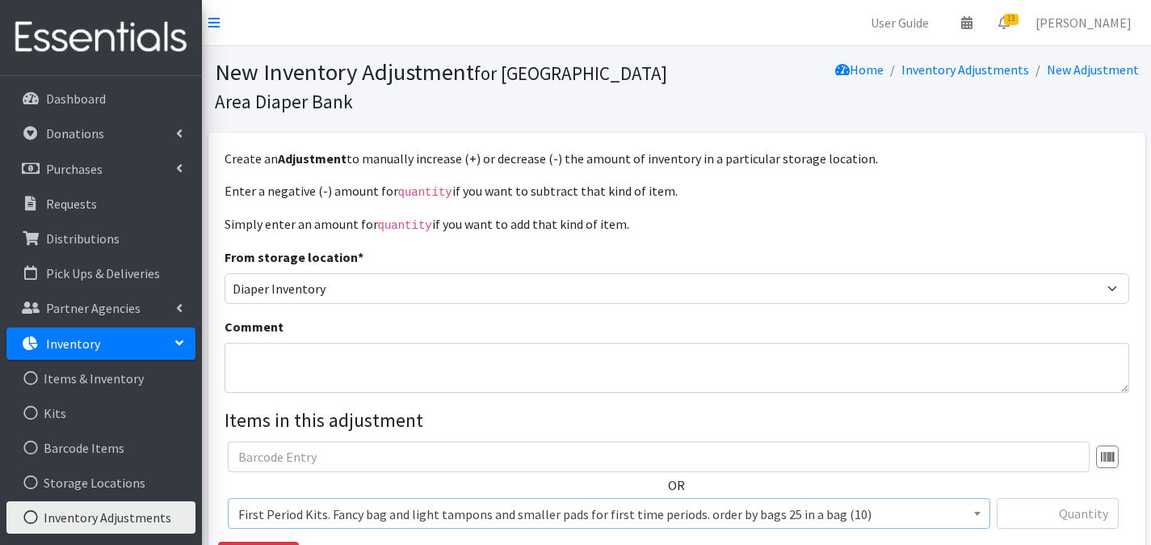
click at [649, 515] on span "First Period Kits. Fancy bag and light tampons and smaller pads for first time …" at bounding box center [609, 514] width 742 height 23
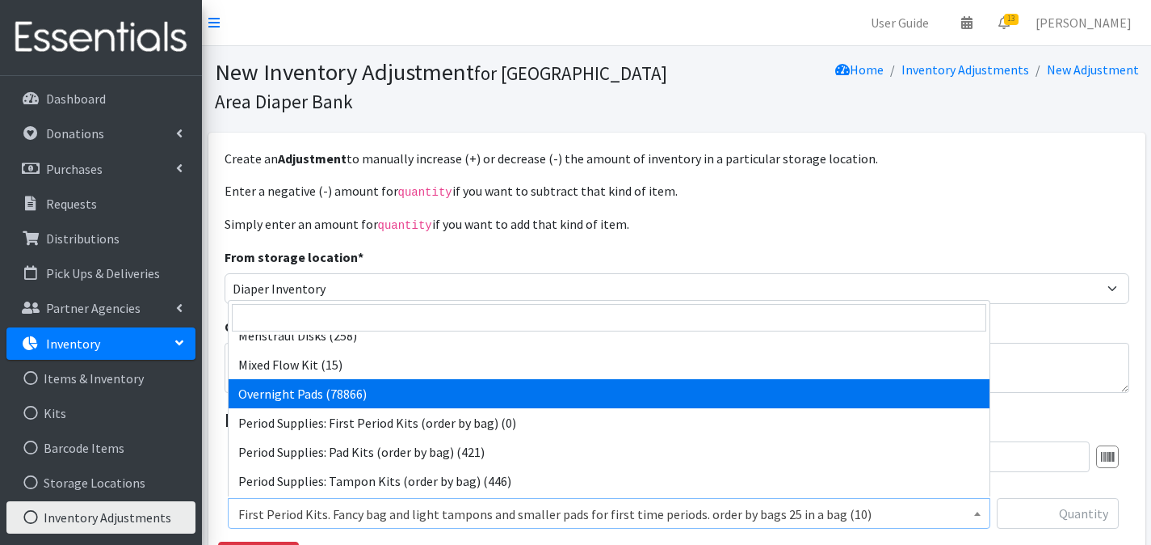
scroll to position [250, 0]
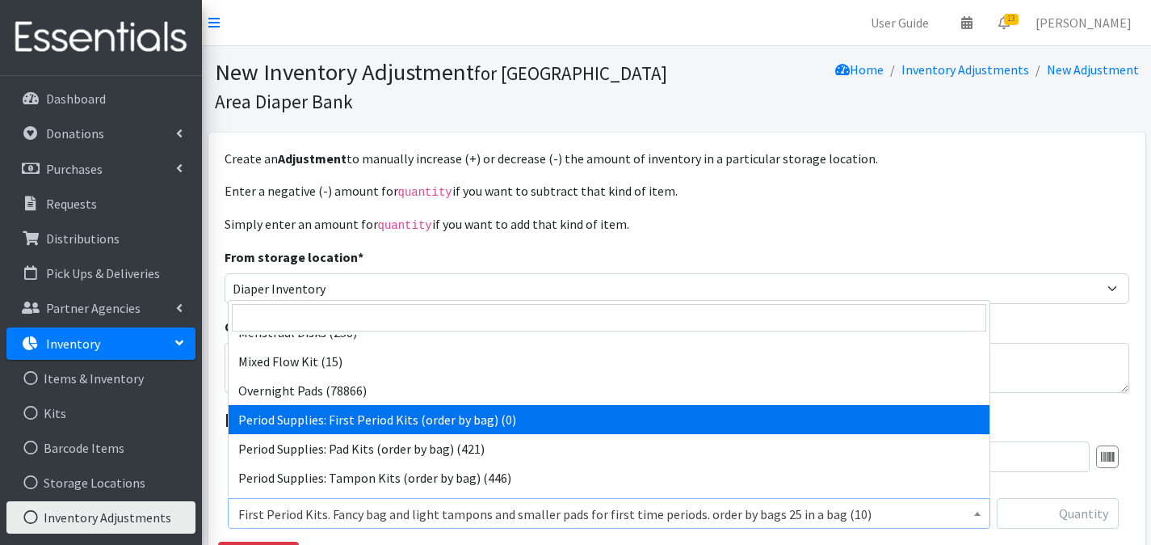
select select "8795"
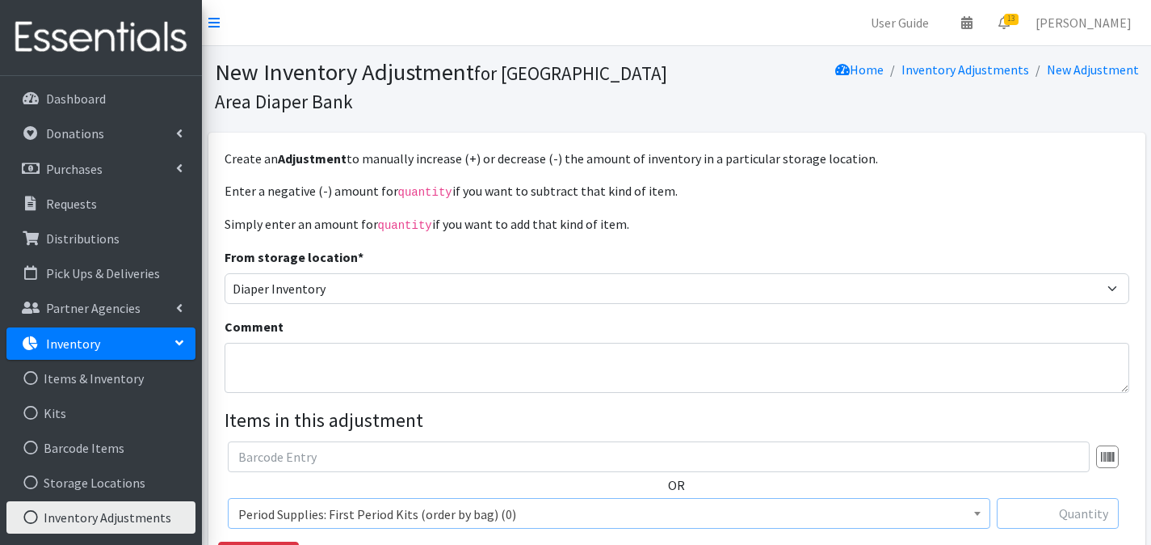
click at [1066, 514] on input "text" at bounding box center [1058, 513] width 122 height 31
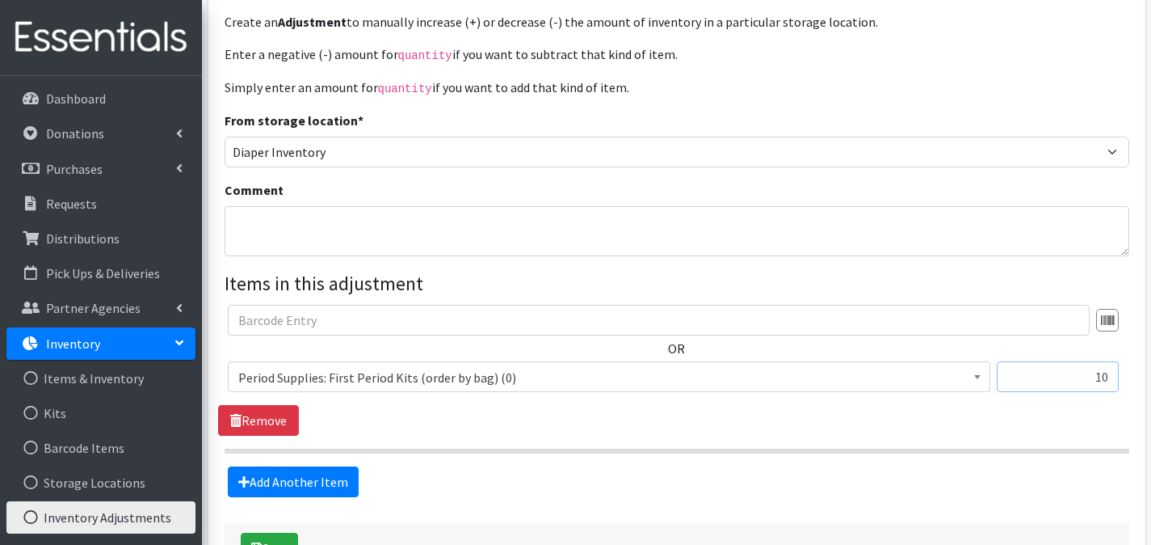
scroll to position [253, 0]
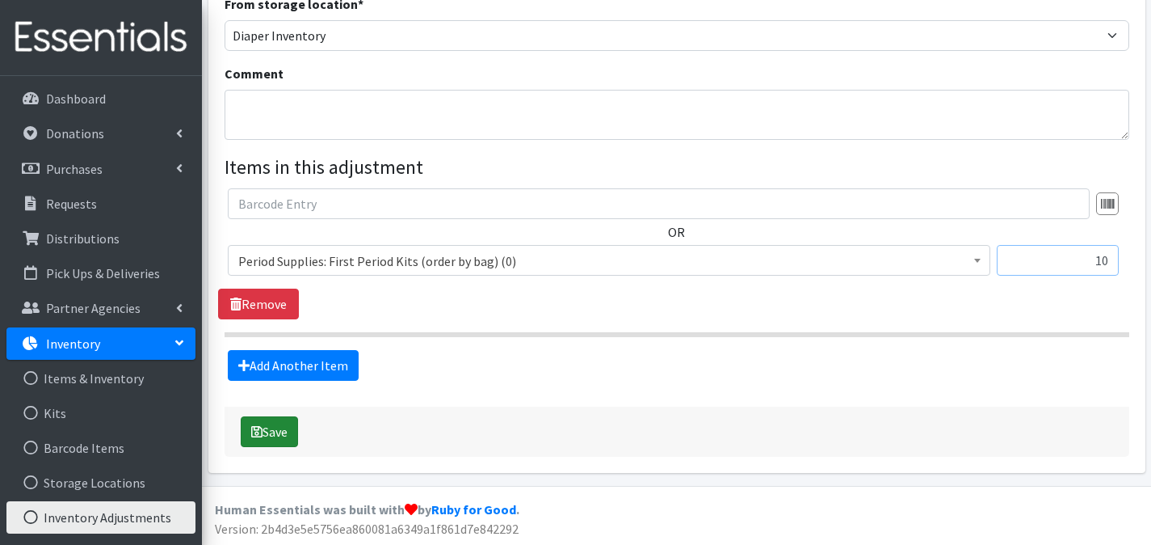
type input "10"
click at [280, 420] on button "Save" at bounding box center [269, 431] width 57 height 31
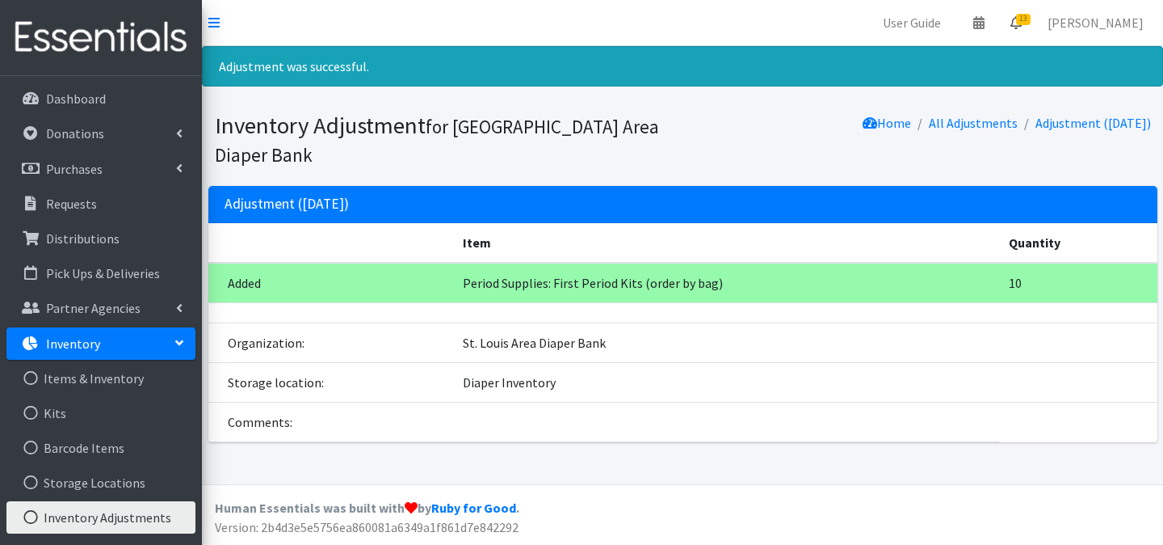
click at [1022, 28] on icon at bounding box center [1016, 22] width 11 height 13
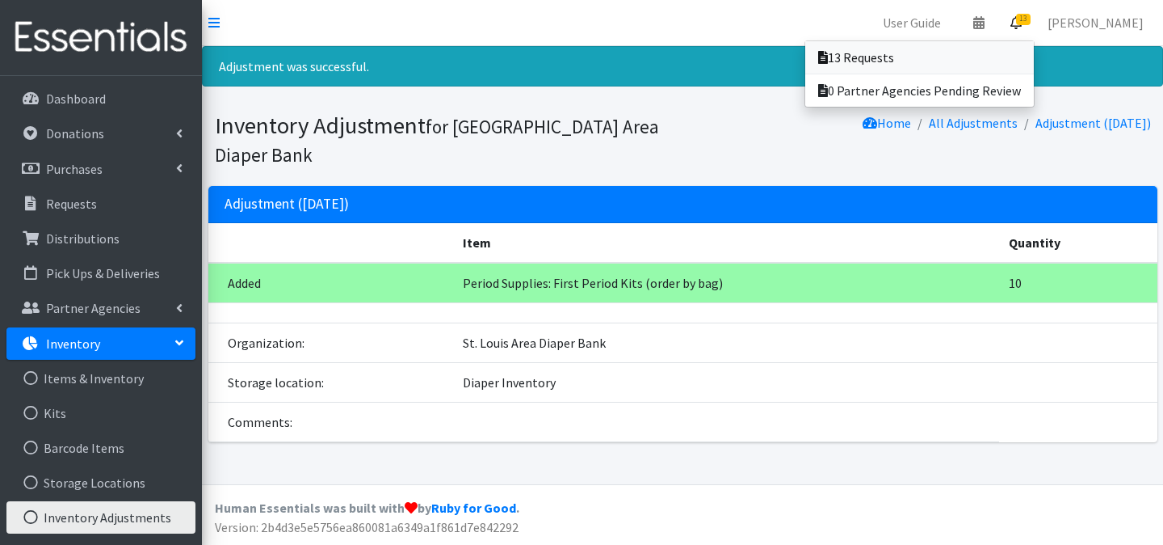
click at [1026, 44] on link "13 Requests" at bounding box center [919, 57] width 229 height 32
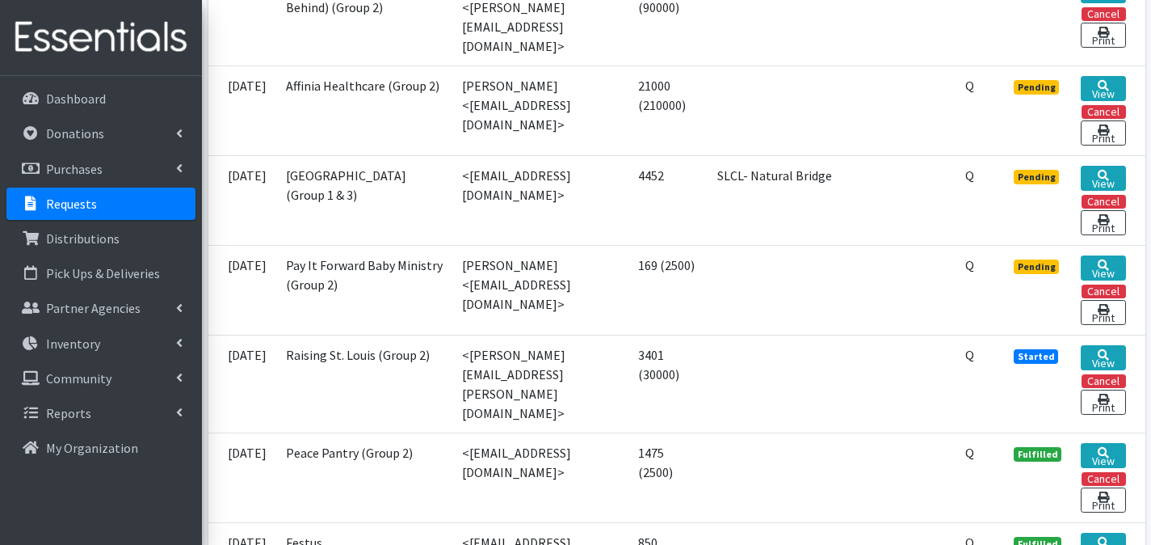
scroll to position [1421, 0]
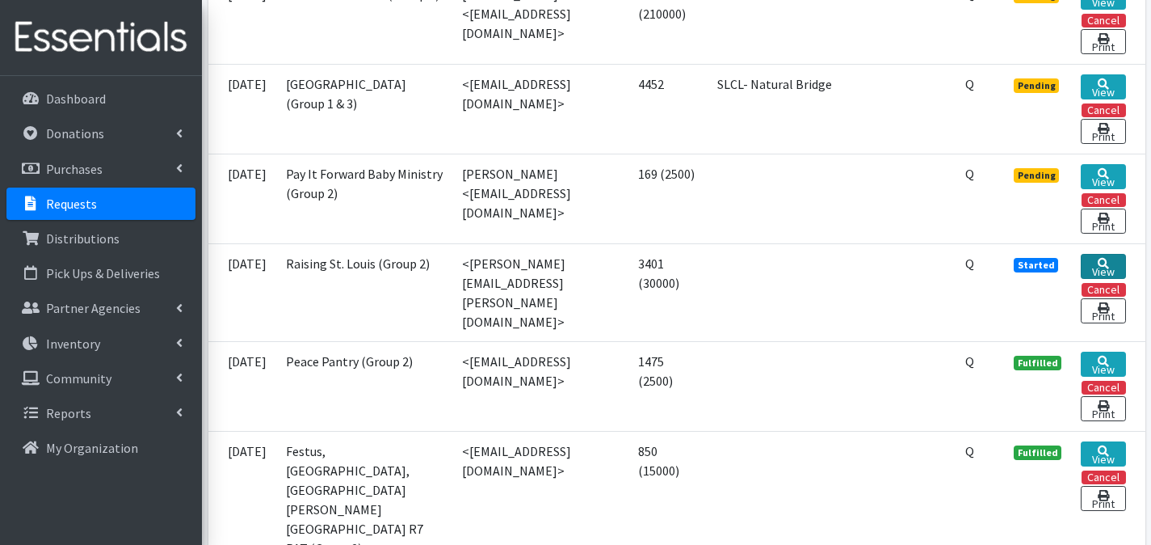
click at [1096, 279] on link "View" at bounding box center [1103, 266] width 44 height 25
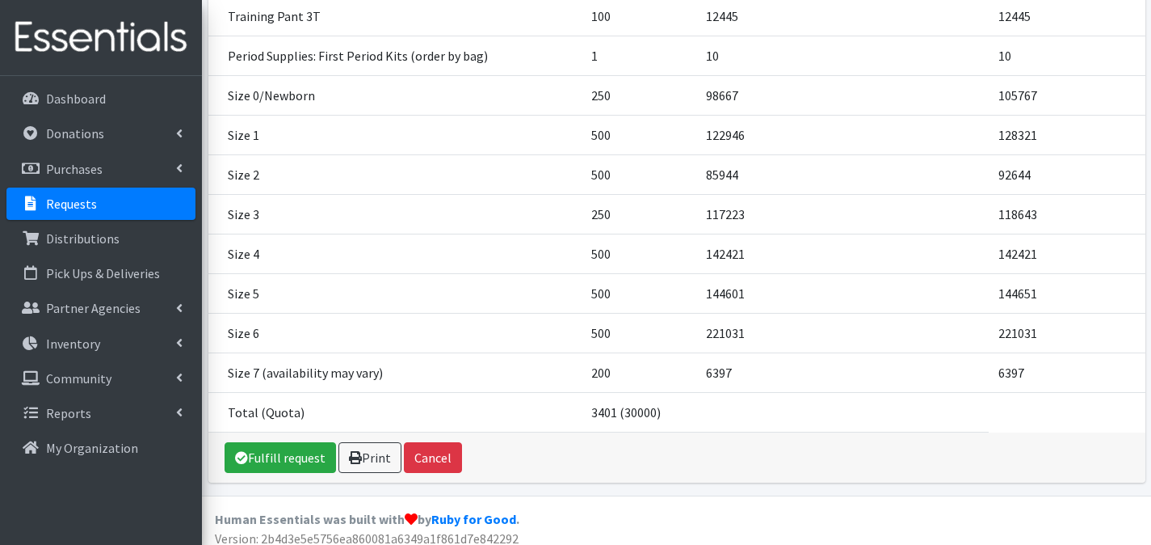
scroll to position [348, 0]
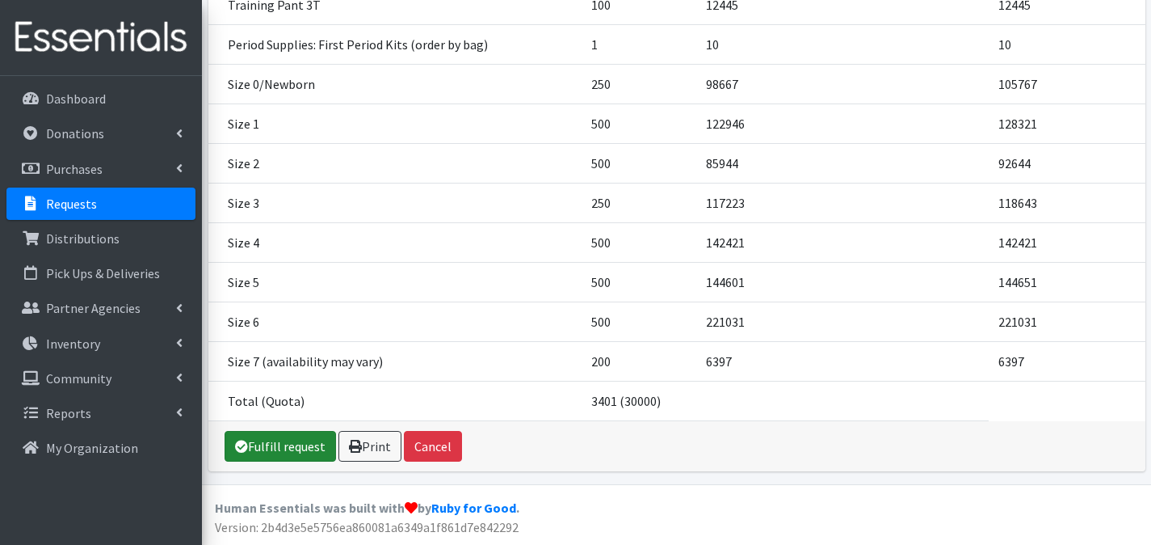
click at [297, 449] on link "Fulfill request" at bounding box center [280, 446] width 111 height 31
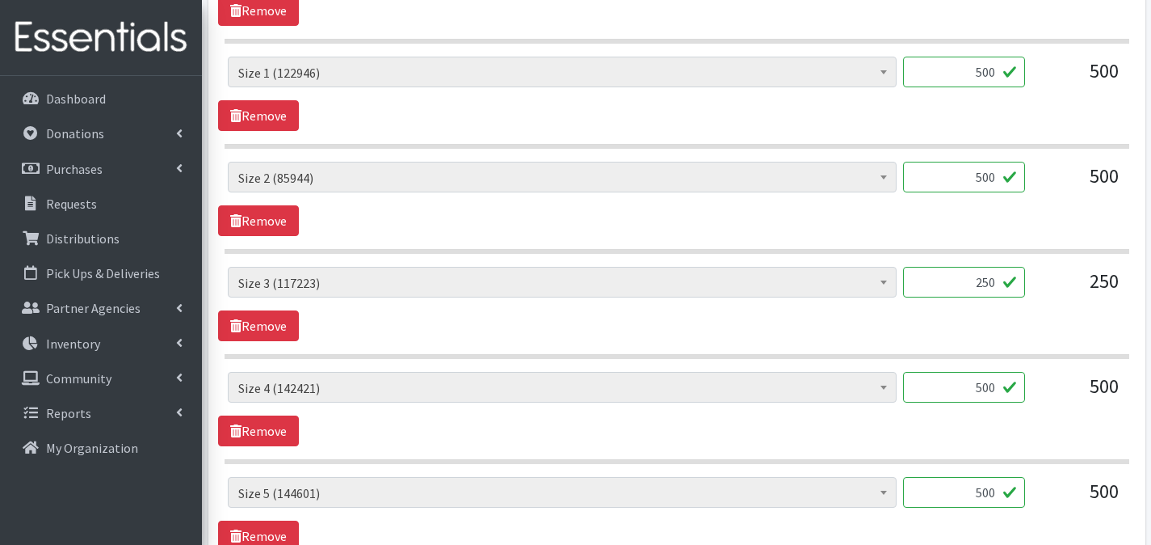
scroll to position [1590, 0]
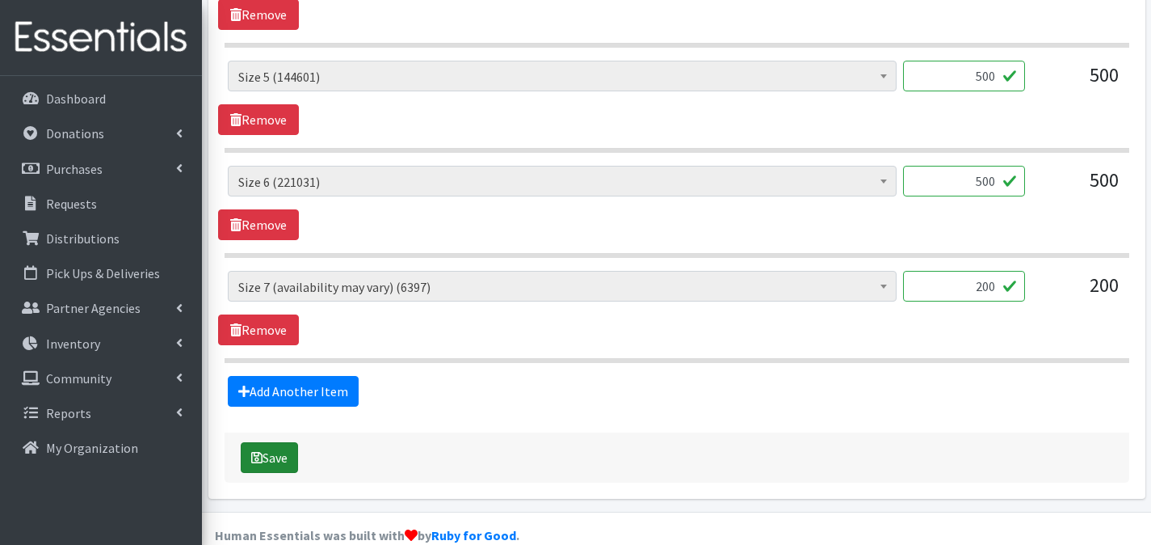
click at [298, 442] on button "Save" at bounding box center [269, 457] width 57 height 31
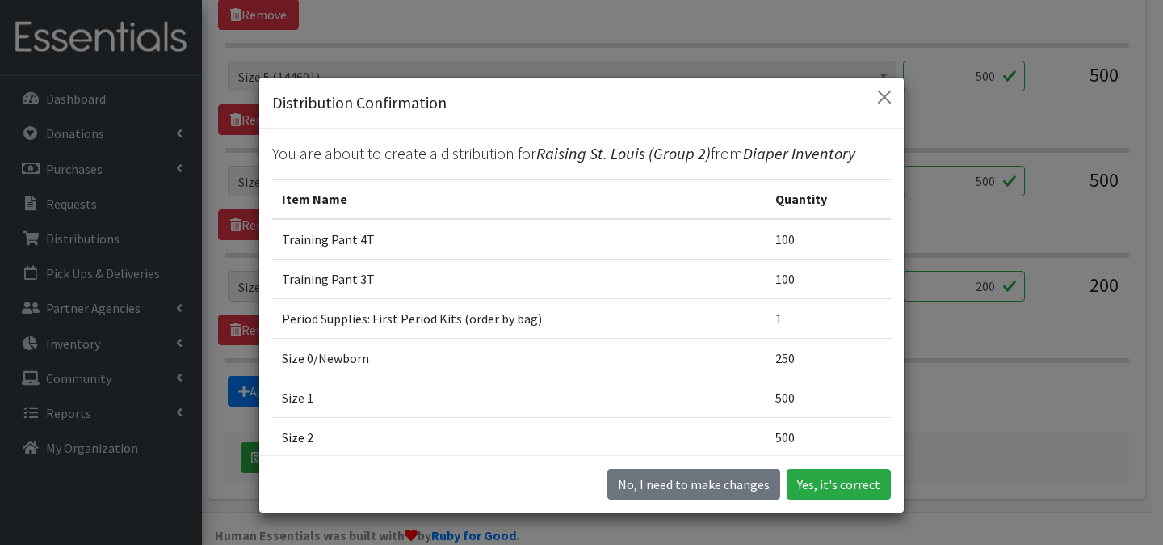
click at [843, 466] on div "No, I need to make changes Yes, it's correct" at bounding box center [581, 483] width 645 height 57
click at [842, 474] on button "Yes, it's correct" at bounding box center [839, 484] width 104 height 31
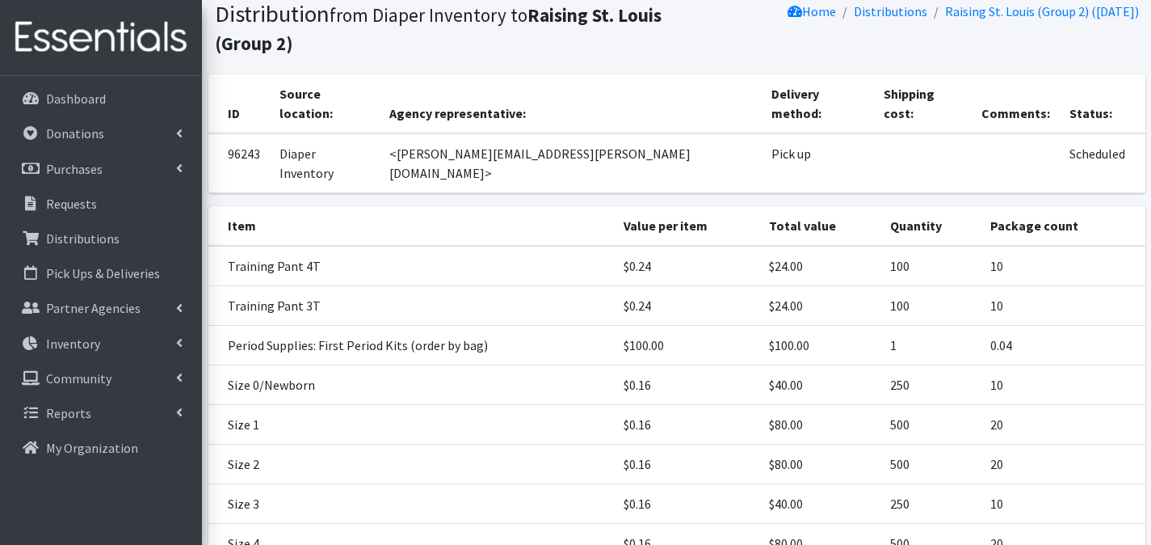
scroll to position [373, 0]
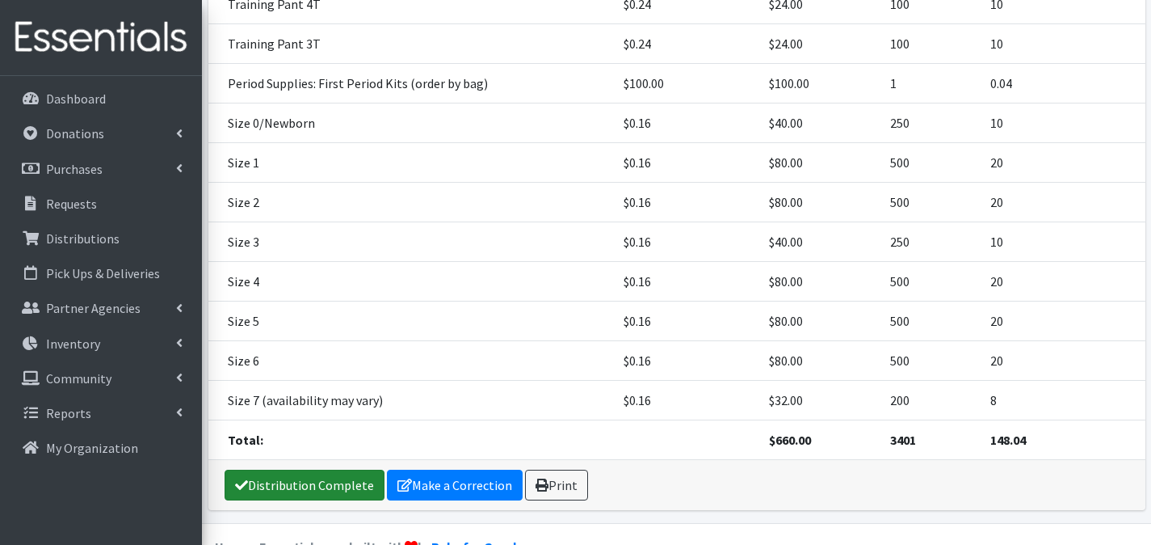
click at [280, 469] on link "Distribution Complete" at bounding box center [305, 484] width 160 height 31
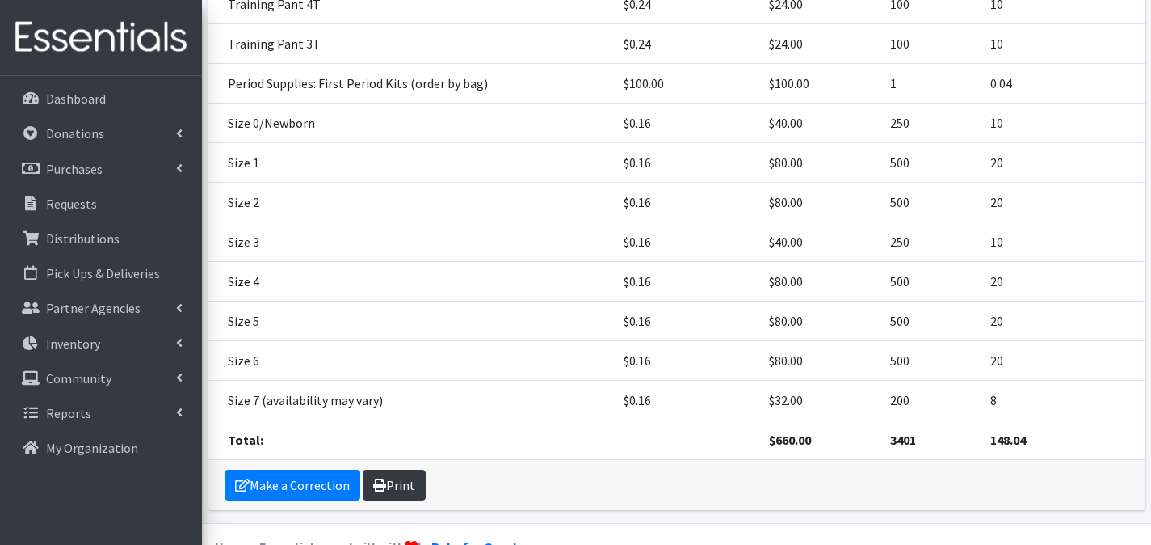
click at [415, 469] on link "Print" at bounding box center [394, 484] width 63 height 31
